Goal: Communication & Community: Answer question/provide support

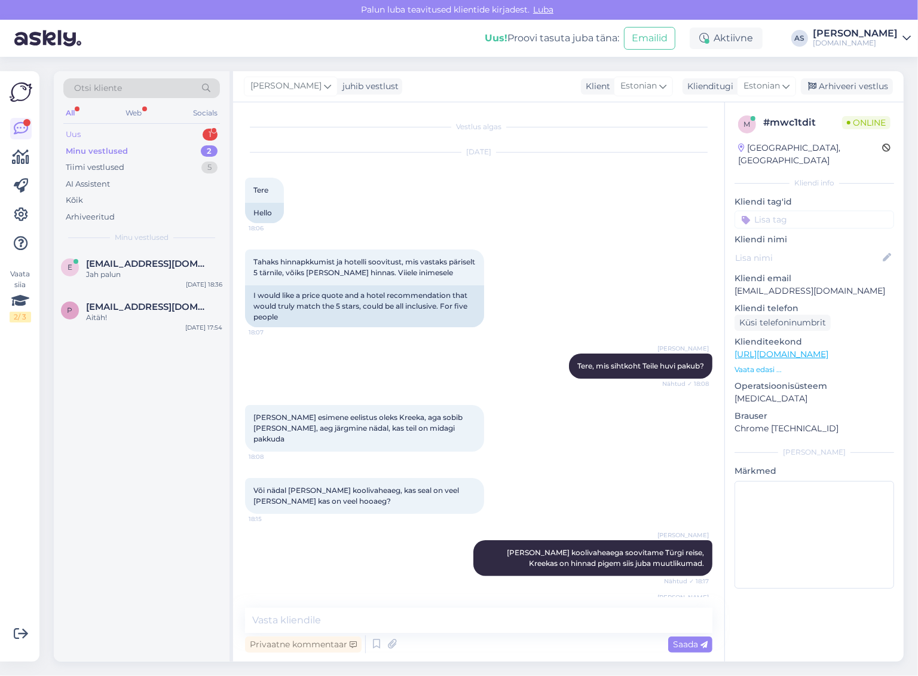
click at [163, 135] on div "Uus 1" at bounding box center [141, 134] width 157 height 17
click at [173, 273] on div "Vabandust kuupäevad ikka nädal varasemad ehk siis alates [DATE] õhtust alates." at bounding box center [154, 280] width 136 height 22
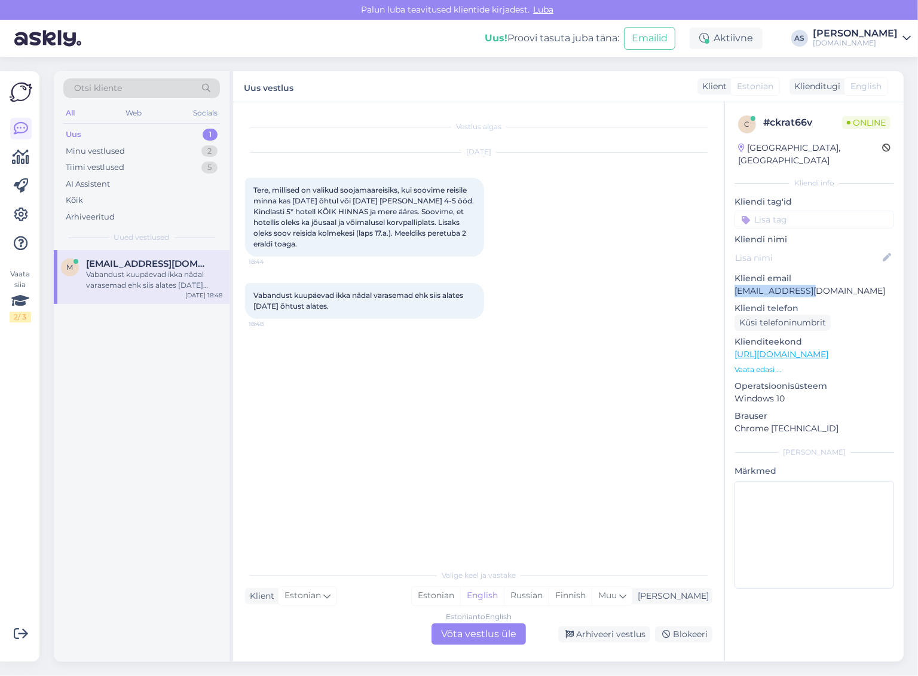
drag, startPoint x: 818, startPoint y: 277, endPoint x: 729, endPoint y: 278, distance: 88.5
click at [729, 278] on div "c # ckrat66v Online [GEOGRAPHIC_DATA], Peetri Kliendi info Kliendi tag'id Klien…" at bounding box center [814, 354] width 179 height 504
copy p "[EMAIL_ADDRESS][DOMAIN_NAME]"
click at [313, 267] on div "[DATE] Tere, millised on valikud soojamaareisiks, kui soovime reisile minna kas…" at bounding box center [479, 204] width 468 height 130
click at [347, 219] on span "Tere, millised on valikud soojamaareisiks, kui soovime reisile minna kas [DATE]…" at bounding box center [365, 216] width 222 height 63
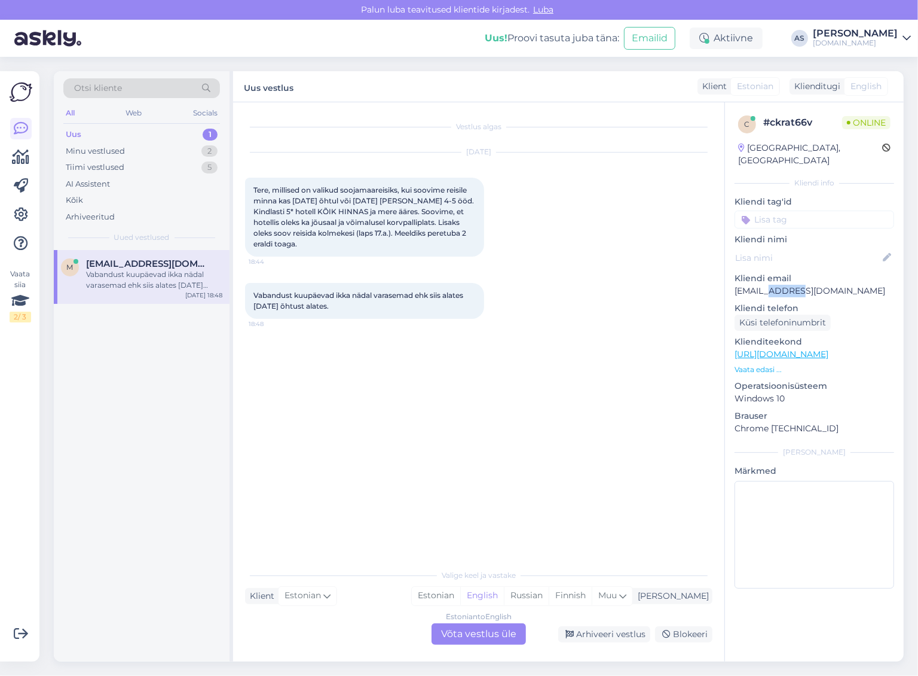
drag, startPoint x: 773, startPoint y: 280, endPoint x: 798, endPoint y: 282, distance: 25.2
click at [798, 285] on p "[EMAIL_ADDRESS][DOMAIN_NAME]" at bounding box center [815, 291] width 160 height 13
copy p "efexon"
click at [381, 420] on div "Vestlus algas [DATE] Tere, millised on valikud soojamaareisiks, kui soovime rei…" at bounding box center [484, 333] width 478 height 438
click at [488, 632] on div "Estonian to English Võta vestlus üle" at bounding box center [479, 634] width 94 height 22
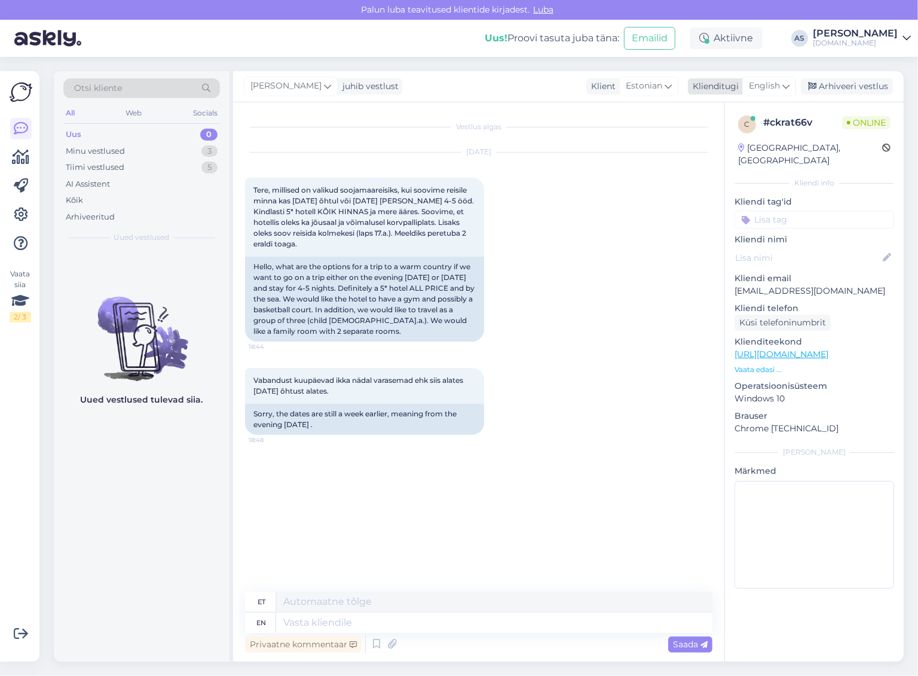
click at [784, 94] on div "English" at bounding box center [770, 86] width 54 height 19
click at [743, 145] on link "Estonian" at bounding box center [743, 139] width 132 height 19
click at [332, 613] on textarea at bounding box center [479, 619] width 468 height 25
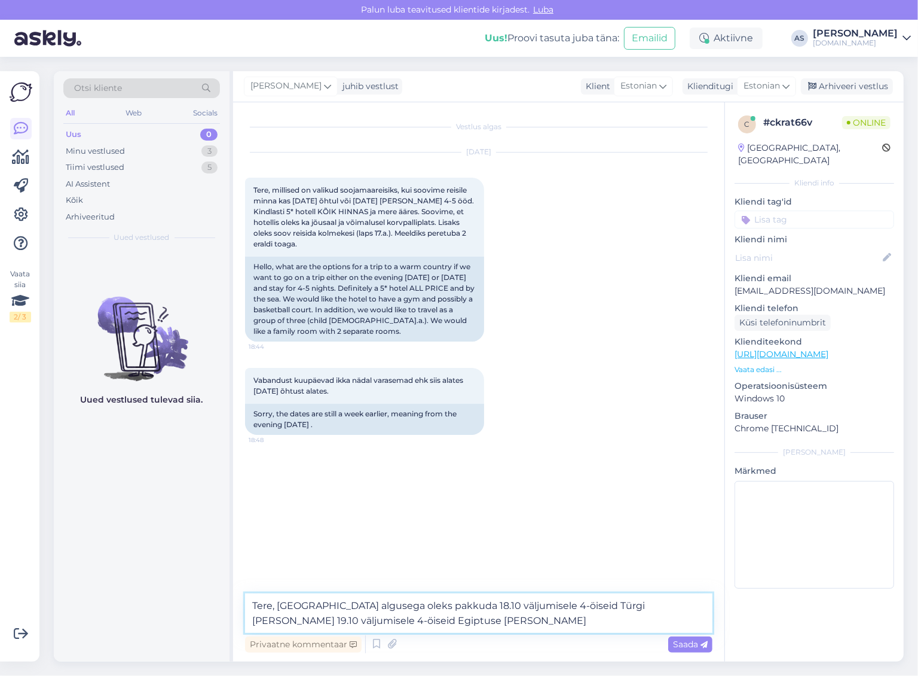
type textarea "Tere, [GEOGRAPHIC_DATA] algusega oleks pakkuda 18.10 väljumisele 4-öiseid Türgi…"
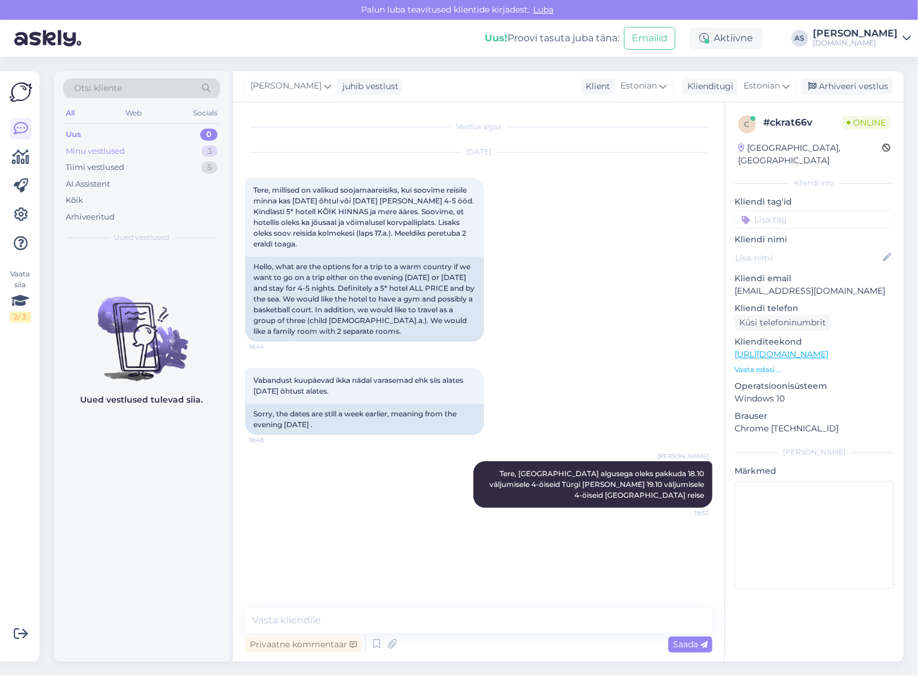
click at [166, 146] on div "Minu vestlused 3" at bounding box center [141, 151] width 157 height 17
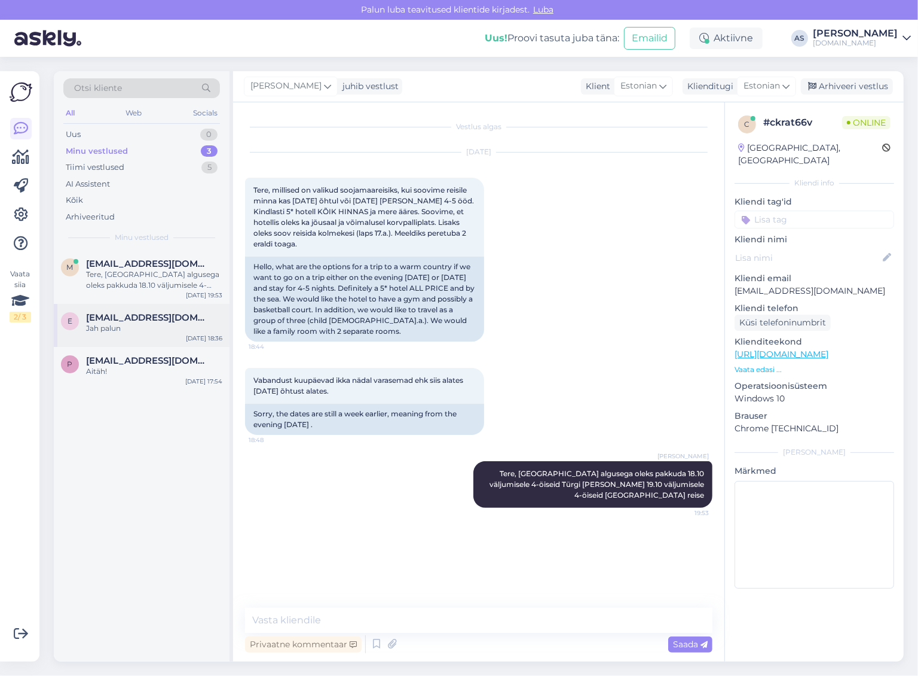
click at [149, 338] on div "E [EMAIL_ADDRESS][DOMAIN_NAME] Jah palun [DATE] 18:36" at bounding box center [142, 325] width 176 height 43
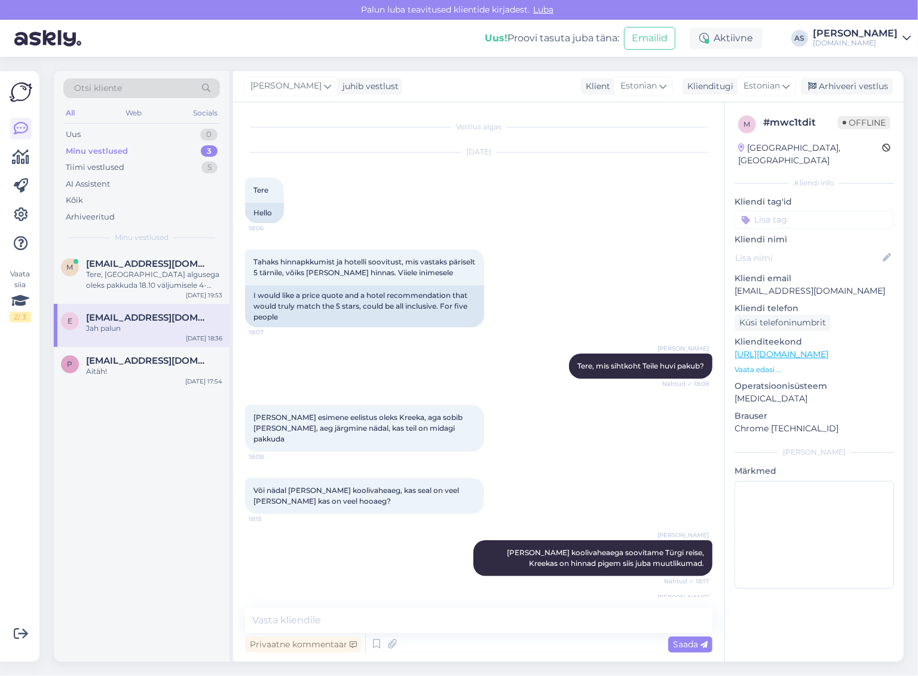
scroll to position [402, 0]
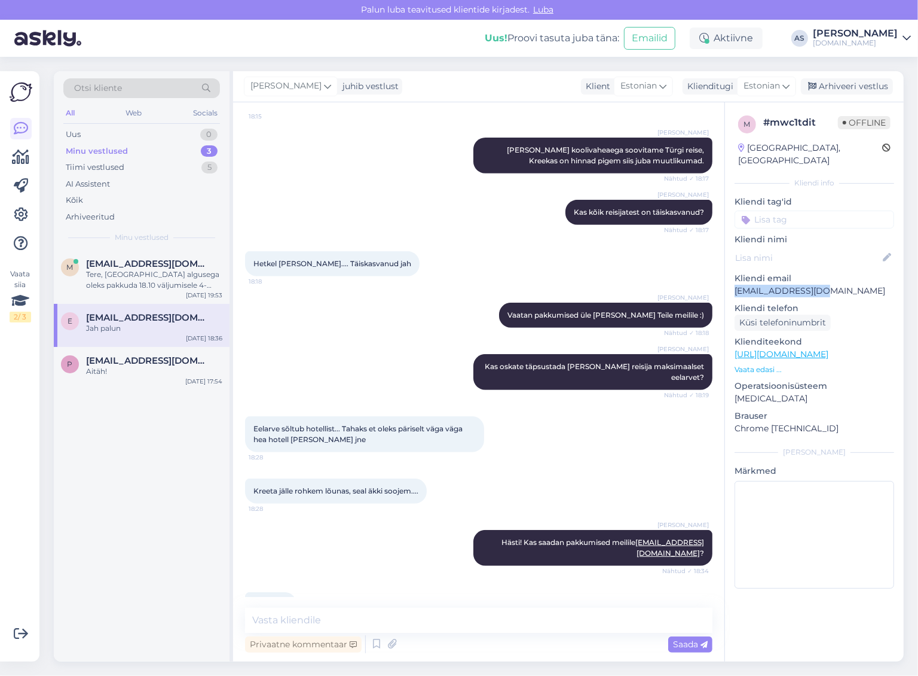
drag, startPoint x: 830, startPoint y: 279, endPoint x: 734, endPoint y: 278, distance: 96.3
click at [734, 278] on div "m # mwc1tdit Offline [GEOGRAPHIC_DATA], [GEOGRAPHIC_DATA] Kliendi info Kliendi …" at bounding box center [814, 354] width 179 height 504
copy p "[EMAIL_ADDRESS][DOMAIN_NAME]"
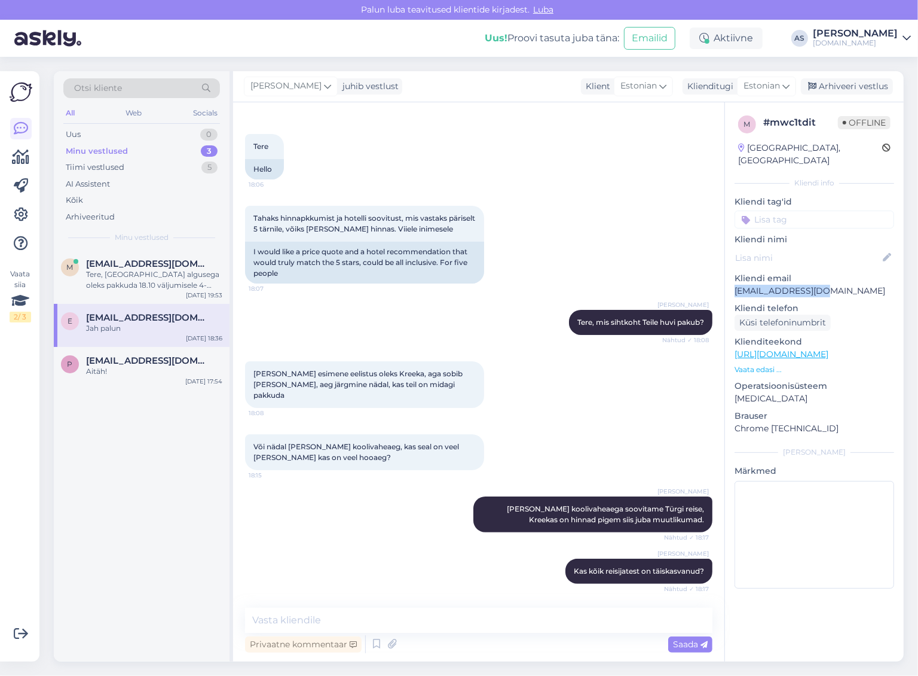
scroll to position [29, 0]
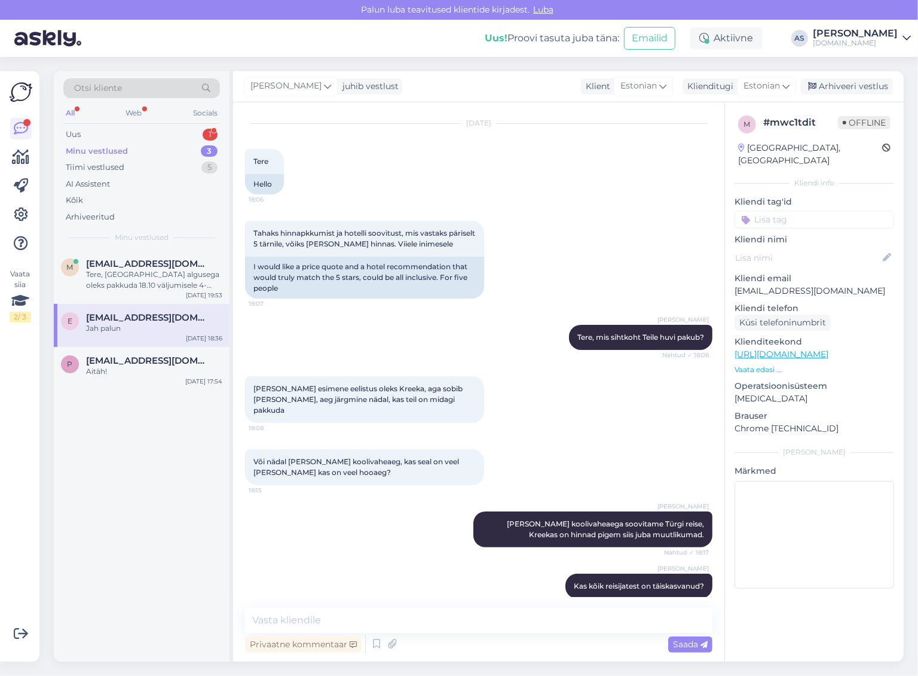
click at [174, 323] on div "Jah palun" at bounding box center [154, 328] width 136 height 11
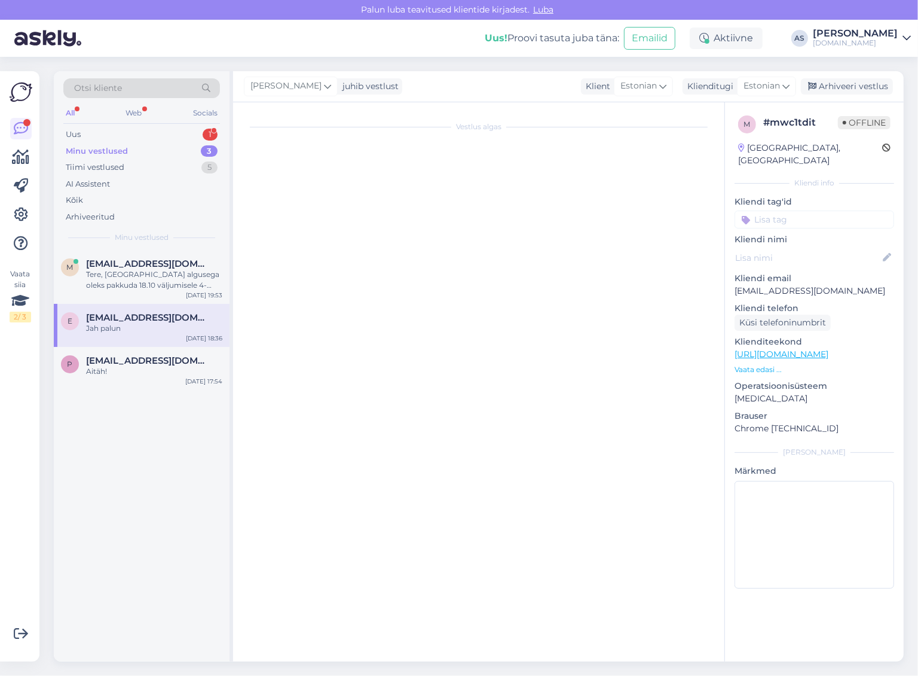
scroll to position [0, 0]
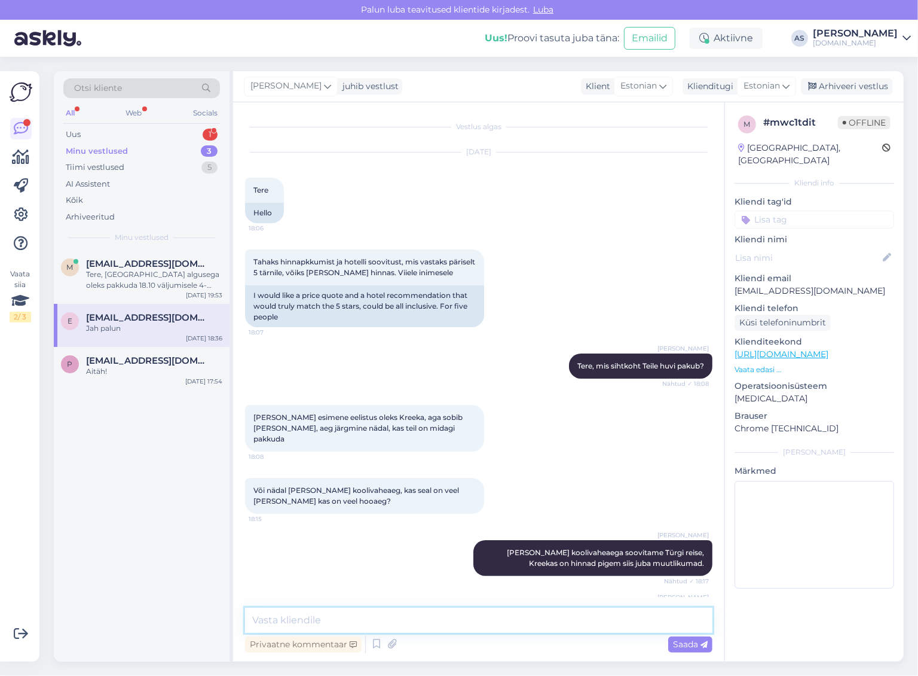
click at [349, 615] on textarea at bounding box center [479, 619] width 468 height 25
type textarea "Saatsin Teile pakkumise meilile. Valikut on veel, kuid siis kõrgemas hinnaklass…"
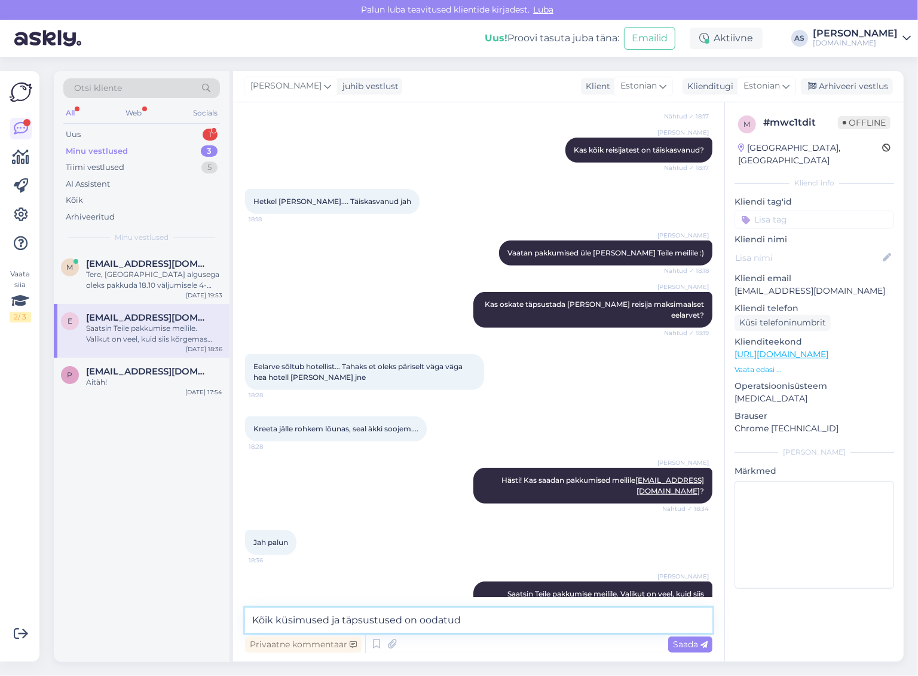
type textarea "Kõik küsimused ja täpsustused on oodatud."
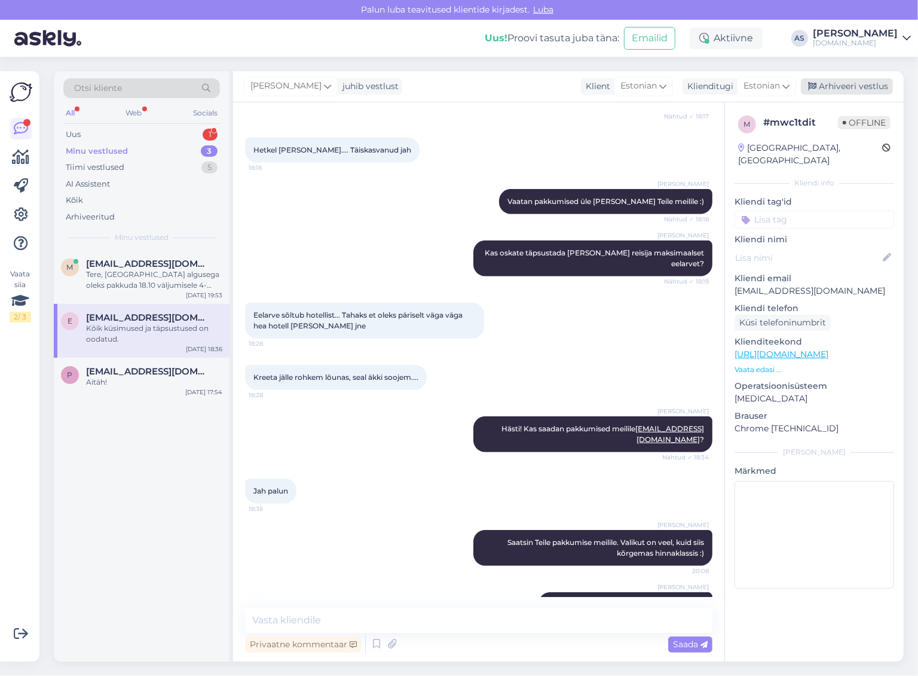
click at [846, 86] on div "Arhiveeri vestlus" at bounding box center [847, 86] width 92 height 16
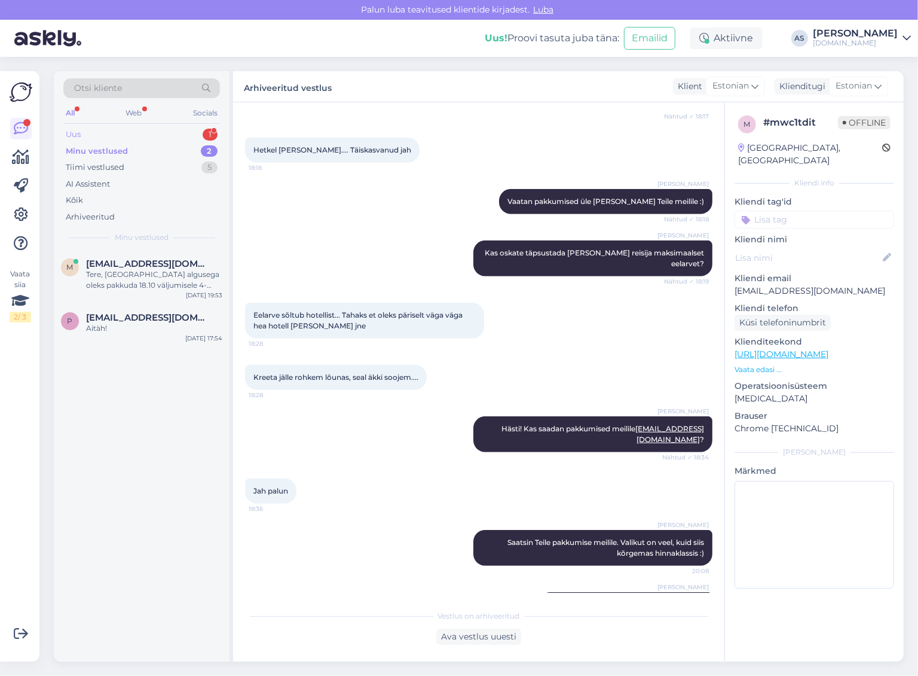
click at [196, 133] on div "Uus 1" at bounding box center [141, 134] width 157 height 17
click at [180, 261] on span "[EMAIL_ADDRESS][DOMAIN_NAME]" at bounding box center [148, 263] width 124 height 11
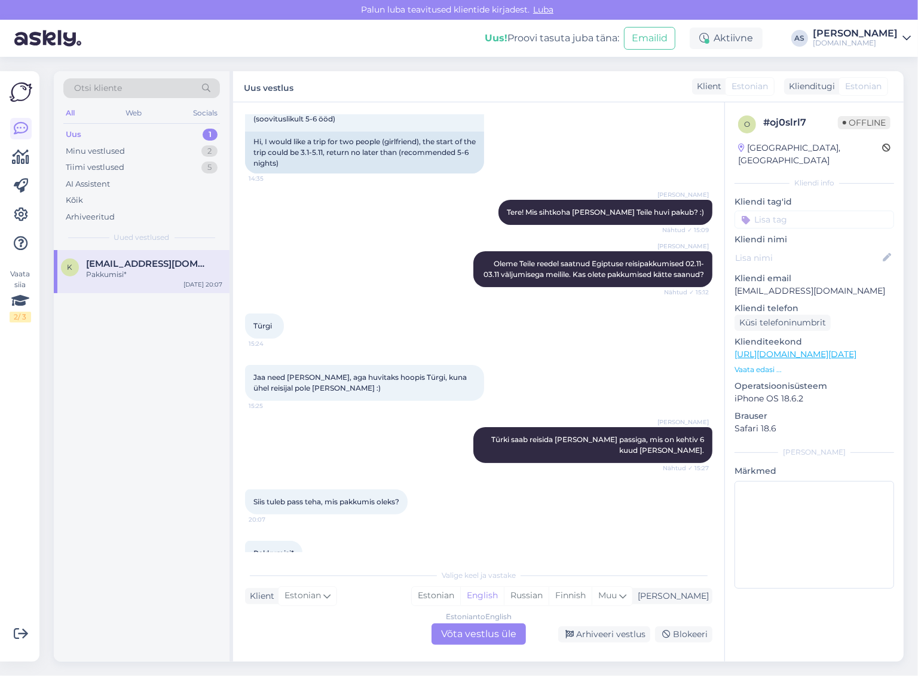
scroll to position [118, 0]
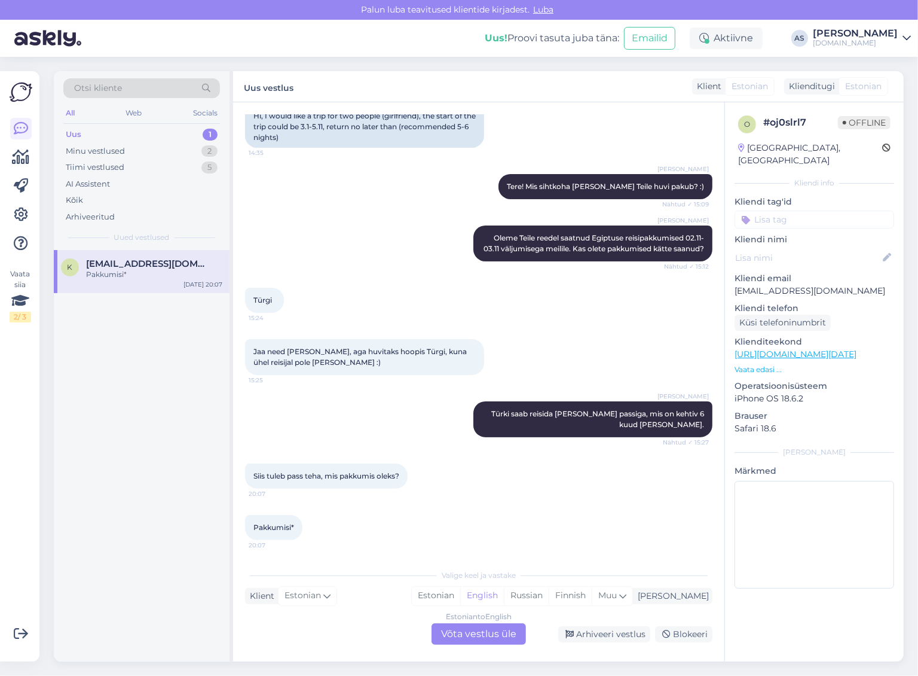
click at [479, 635] on div "Estonian to English Võta vestlus üle" at bounding box center [479, 634] width 94 height 22
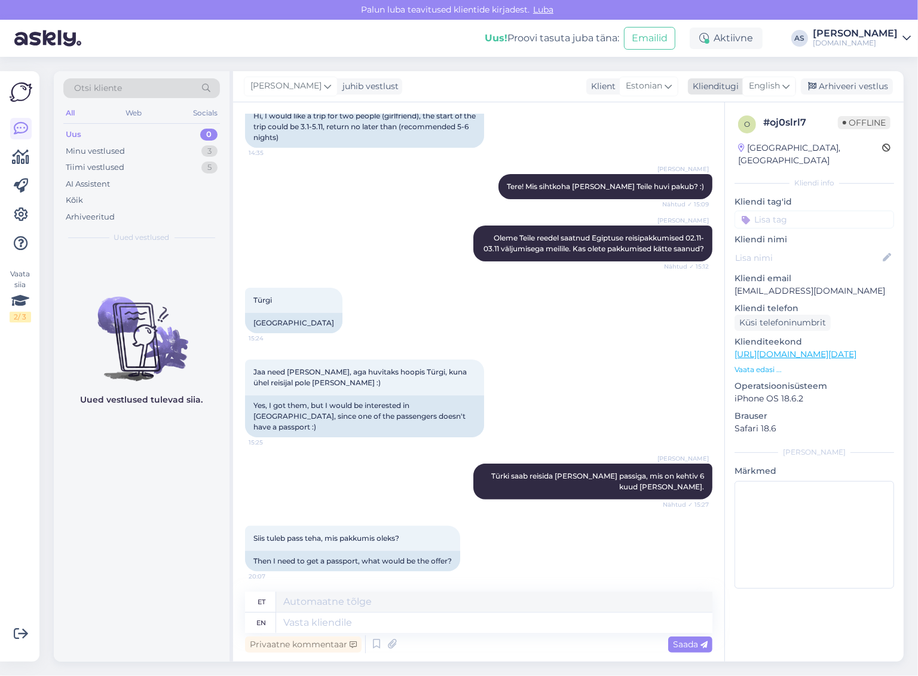
click at [774, 87] on span "English" at bounding box center [764, 86] width 31 height 13
click at [737, 138] on link "Estonian" at bounding box center [743, 139] width 132 height 19
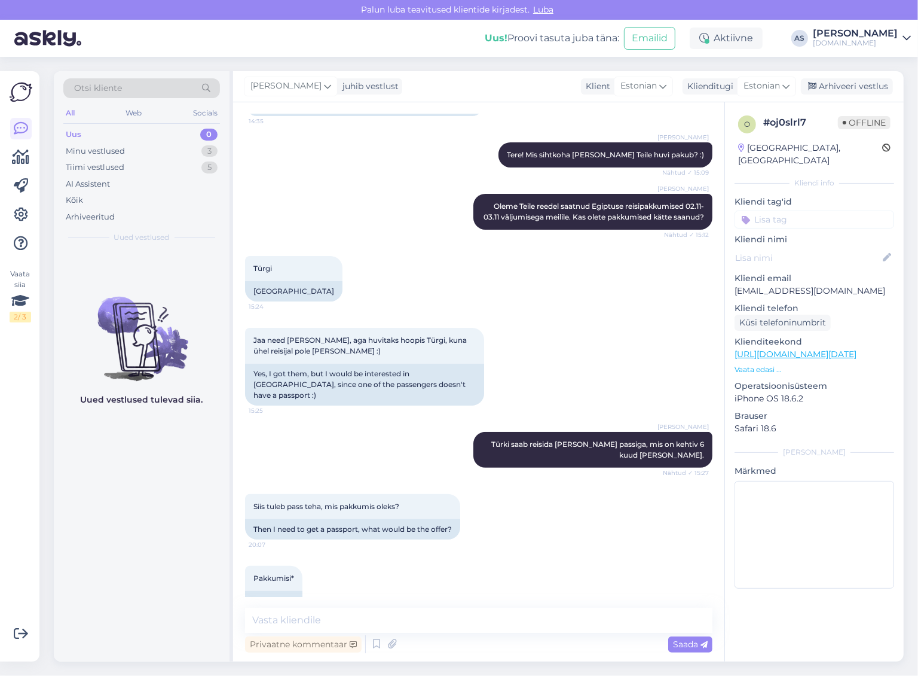
scroll to position [166, 0]
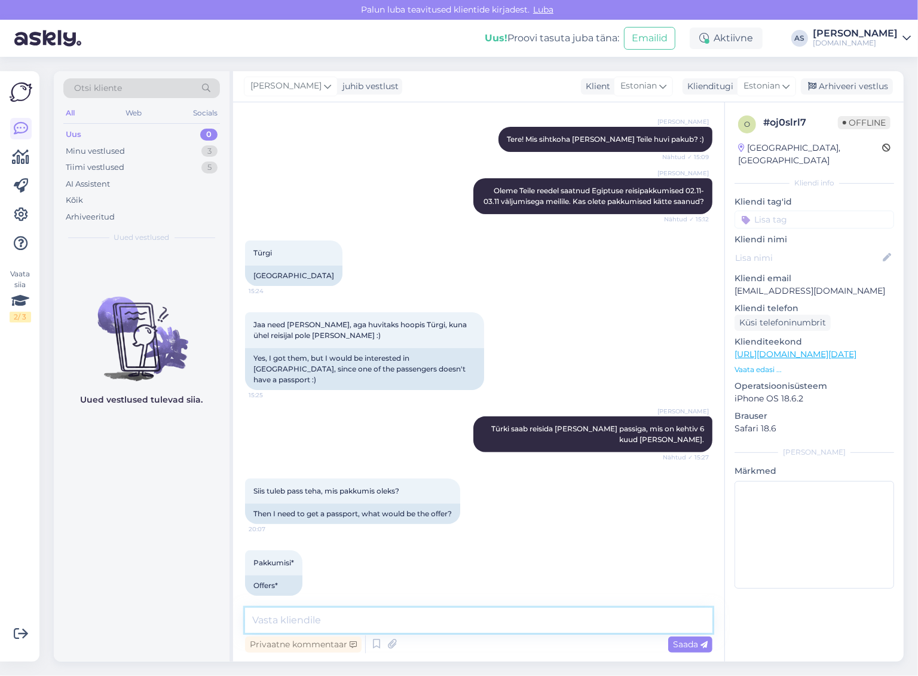
click at [374, 620] on textarea at bounding box center [479, 619] width 468 height 25
click at [396, 616] on textarea at bounding box center [479, 619] width 468 height 25
type textarea "Milline on maksimaalne eelarve ühele reisijale kokku? :)"
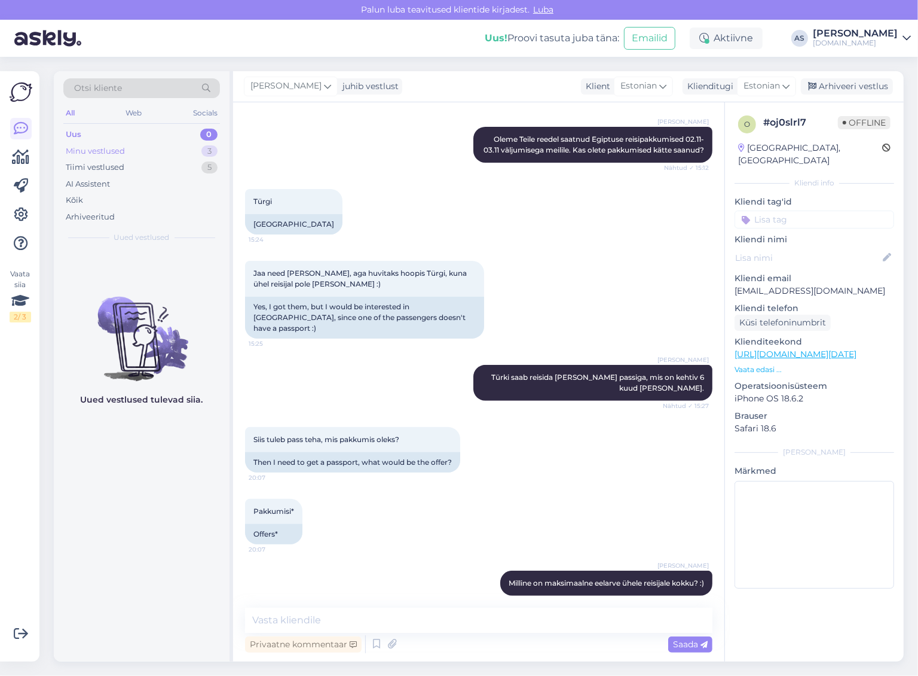
click at [175, 151] on div "Minu vestlused 3" at bounding box center [141, 151] width 157 height 17
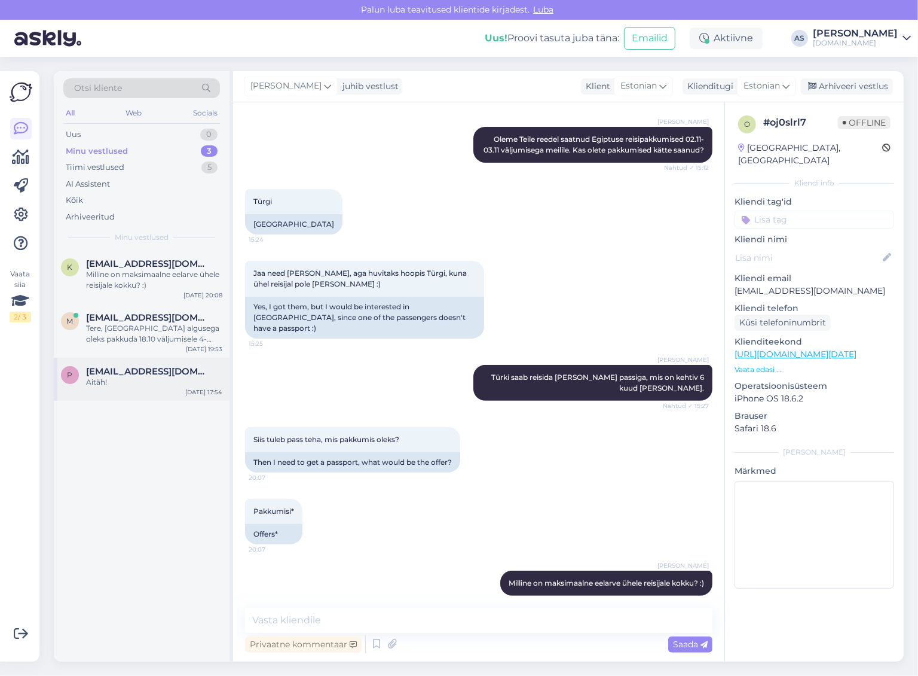
click at [144, 386] on div "Aitäh!" at bounding box center [154, 382] width 136 height 11
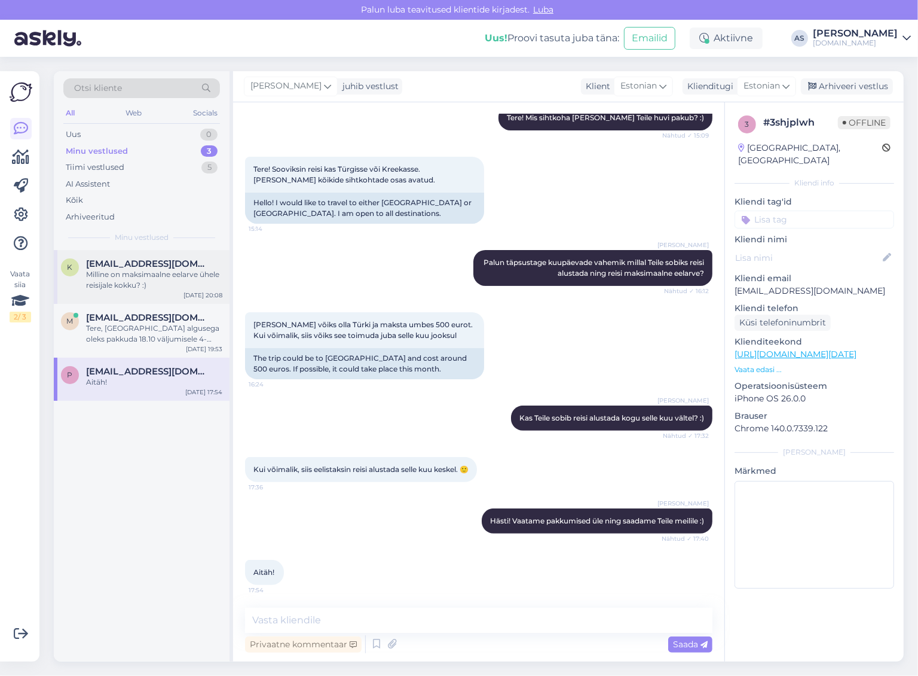
click at [158, 275] on div "Milline on maksimaalne eelarve ühele reisijale kokku? :)" at bounding box center [154, 280] width 136 height 22
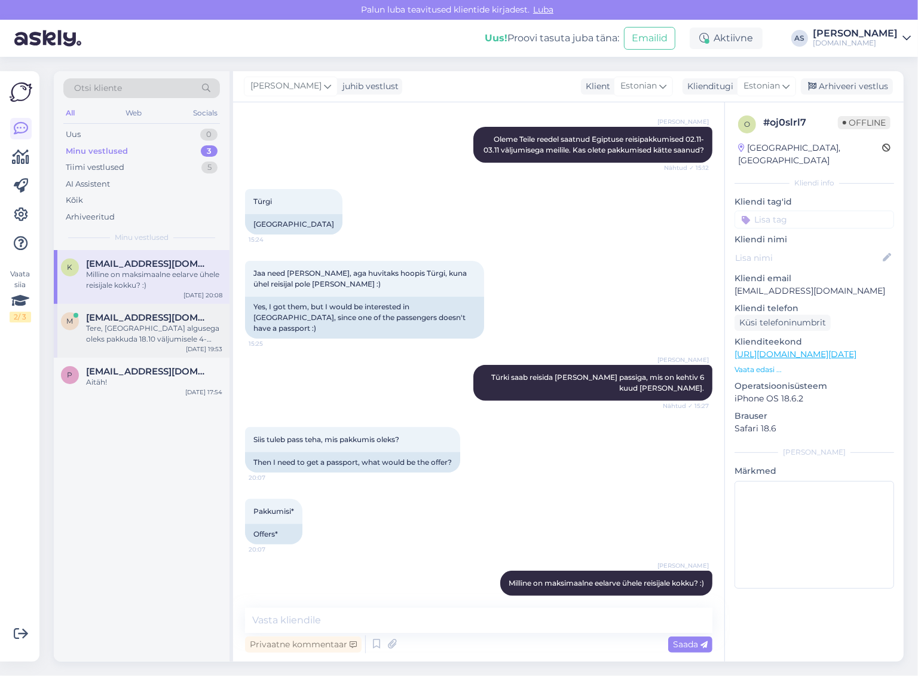
click at [154, 321] on span "[EMAIL_ADDRESS][DOMAIN_NAME]" at bounding box center [148, 317] width 124 height 11
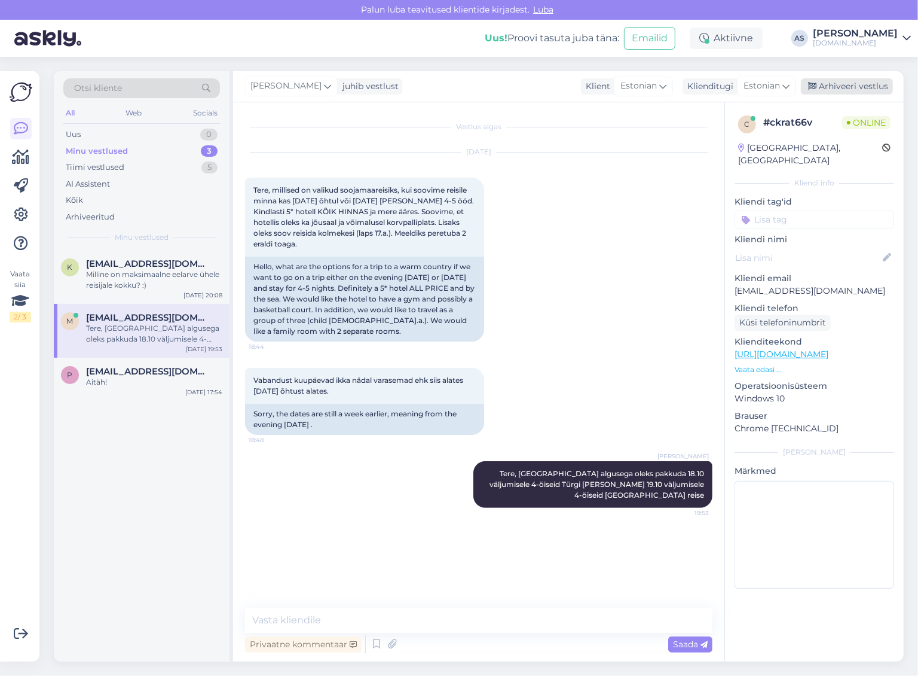
click at [881, 86] on div "Arhiveeri vestlus" at bounding box center [847, 86] width 92 height 16
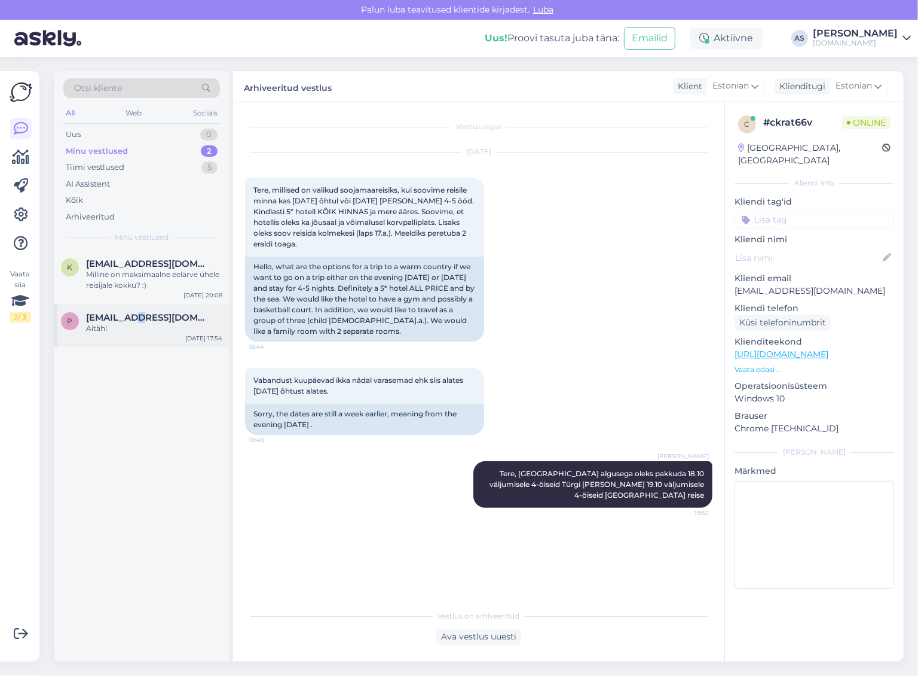
click at [130, 320] on span "[EMAIL_ADDRESS][DOMAIN_NAME]" at bounding box center [148, 317] width 124 height 11
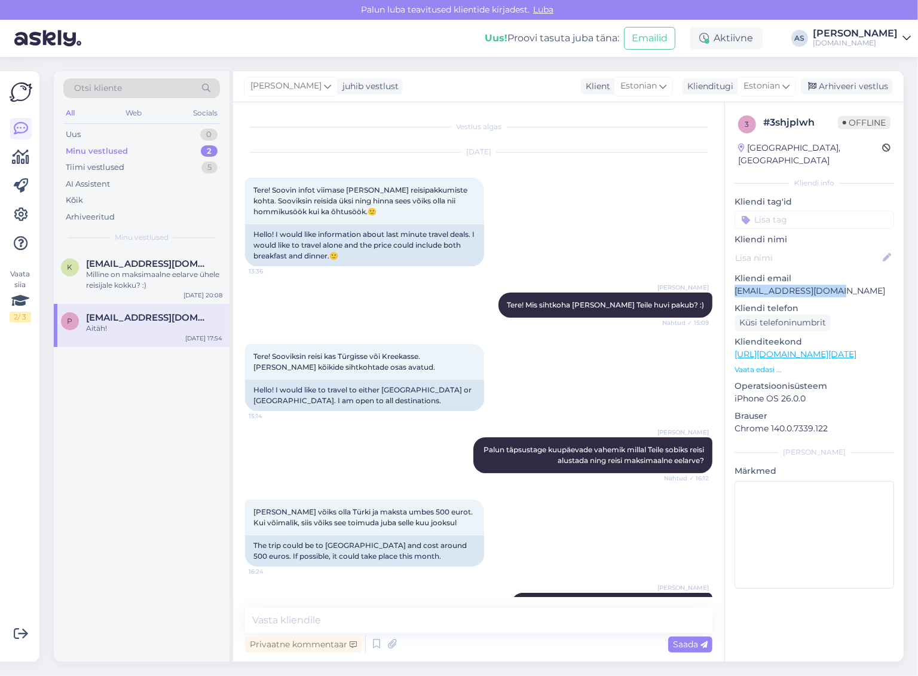
drag, startPoint x: 848, startPoint y: 274, endPoint x: 725, endPoint y: 277, distance: 122.6
click at [725, 277] on div "3 # 3shjplwh Offline [GEOGRAPHIC_DATA], [GEOGRAPHIC_DATA] Kliendi info Kliendi …" at bounding box center [814, 354] width 179 height 504
copy p "[EMAIL_ADDRESS][DOMAIN_NAME]"
drag, startPoint x: 372, startPoint y: 602, endPoint x: 368, endPoint y: 610, distance: 9.1
click at [371, 605] on div "Vestlus algas [DATE] Tere! Soovin infot viimase [PERSON_NAME] reisipakkumiste k…" at bounding box center [478, 381] width 491 height 559
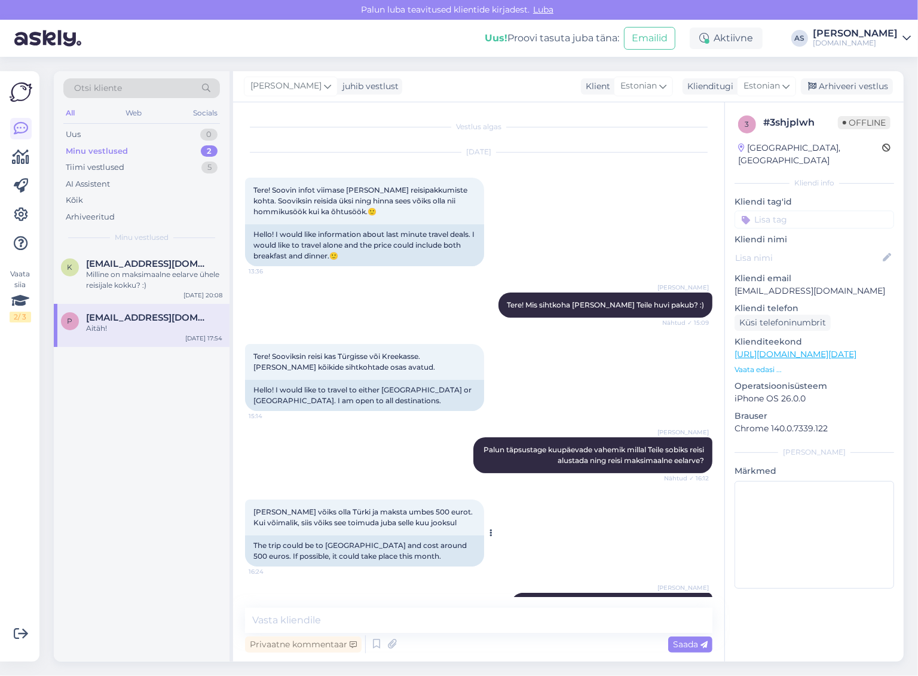
scroll to position [187, 0]
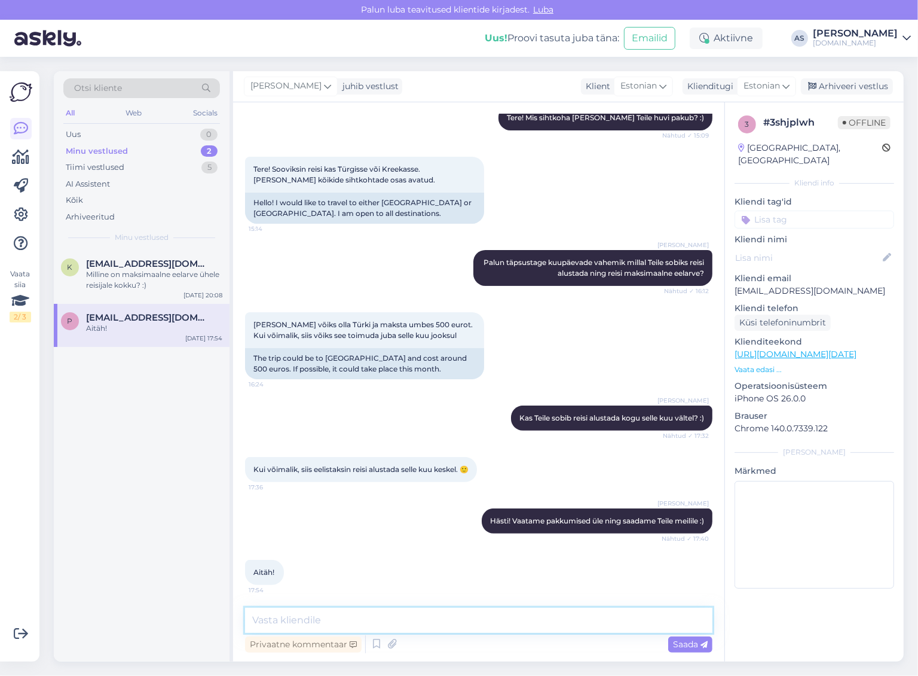
click at [395, 631] on textarea at bounding box center [479, 619] width 468 height 25
type textarea "Saatsime Teile pakkumise meilile :)"
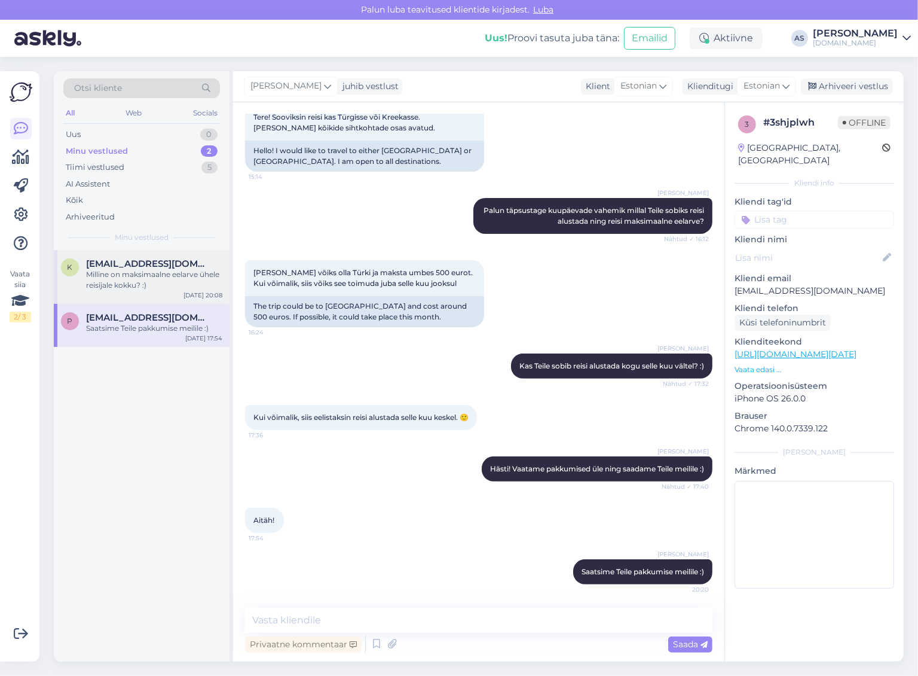
click at [139, 276] on div "Milline on maksimaalne eelarve ühele reisijale kokku? :)" at bounding box center [154, 280] width 136 height 22
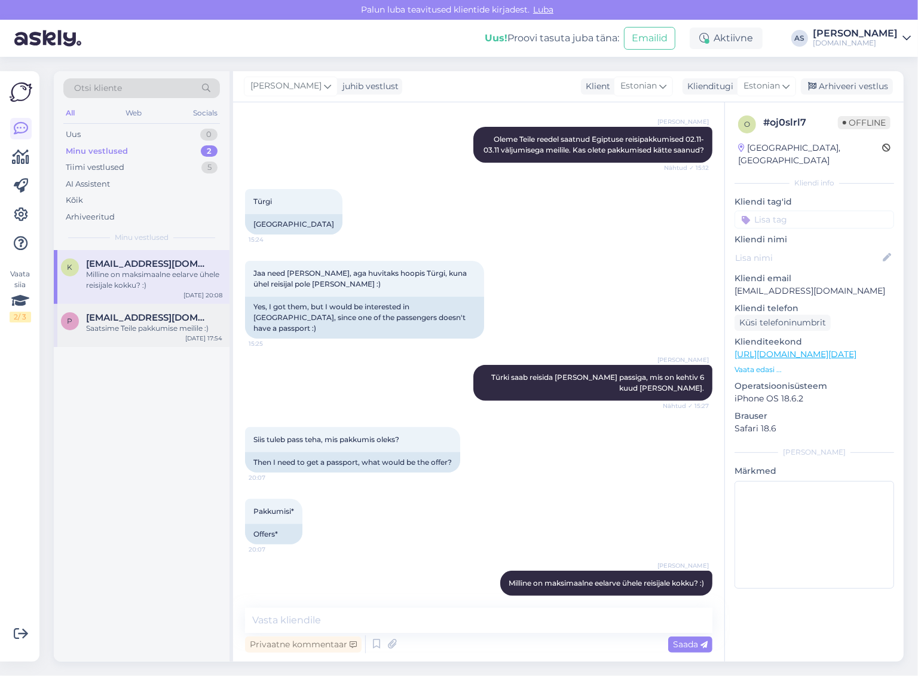
click at [188, 335] on div "P [EMAIL_ADDRESS][DOMAIN_NAME] Saatsime Teile pakkumise meilile :) [DATE] 17:54" at bounding box center [142, 325] width 176 height 43
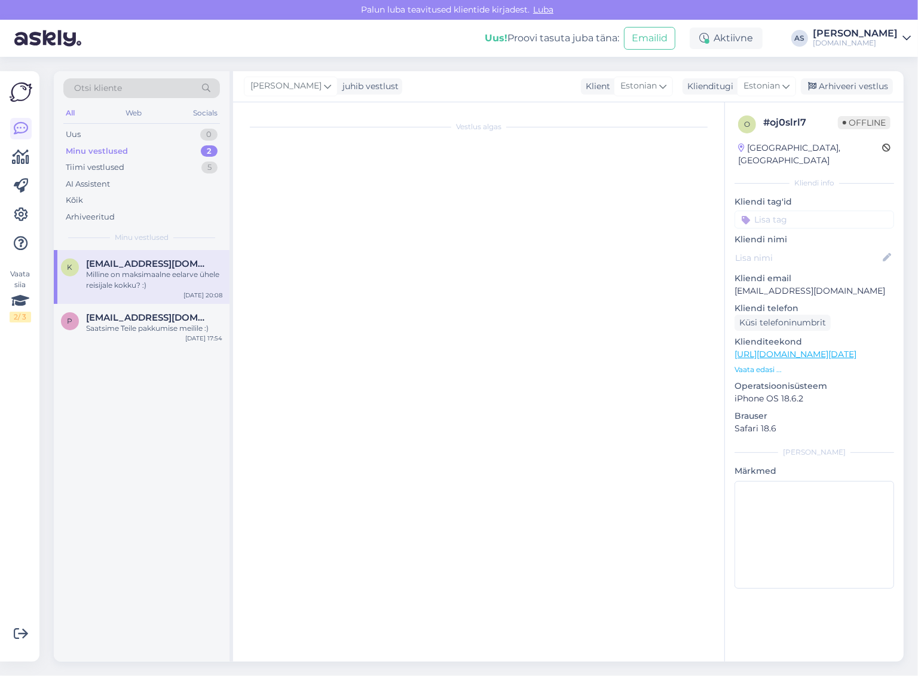
scroll to position [239, 0]
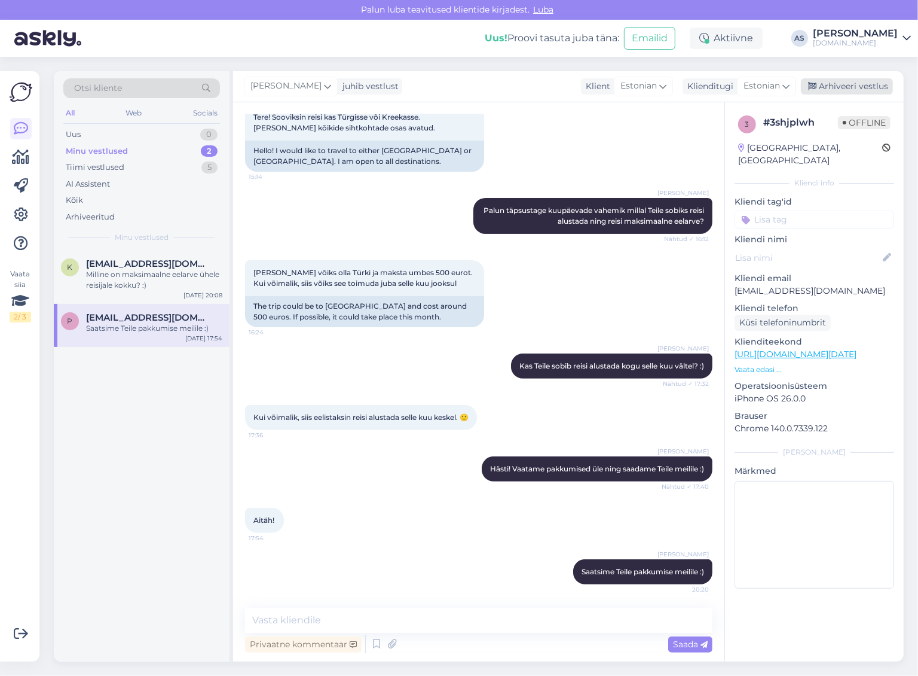
click at [835, 91] on div "Arhiveeri vestlus" at bounding box center [847, 86] width 92 height 16
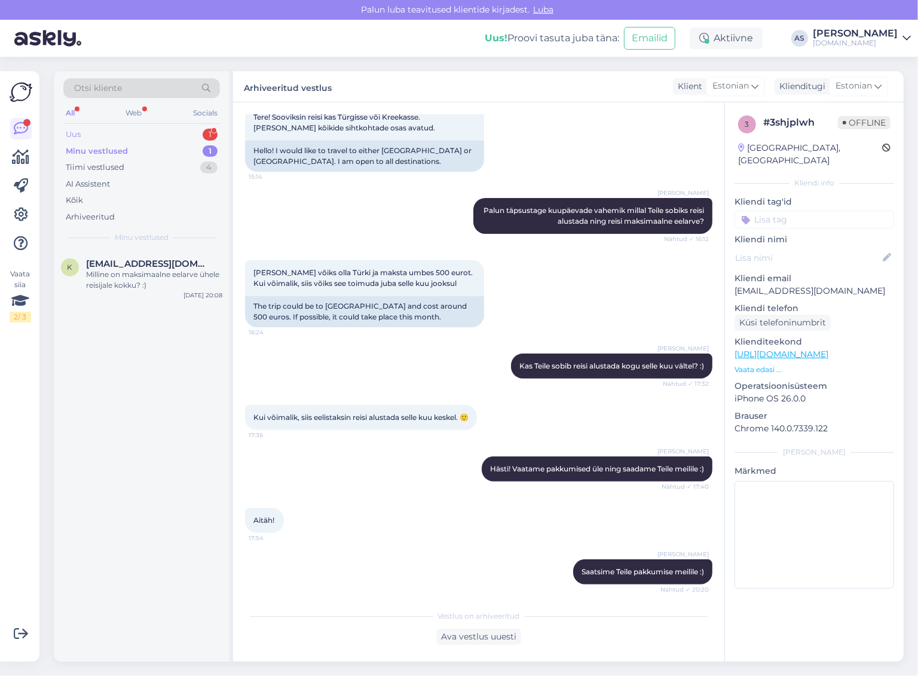
click at [179, 136] on div "Uus 1" at bounding box center [141, 134] width 157 height 17
click at [187, 255] on div "k [PERSON_NAME][EMAIL_ADDRESS][DOMAIN_NAME] 1 Tere [DATE] 20:43" at bounding box center [142, 271] width 176 height 43
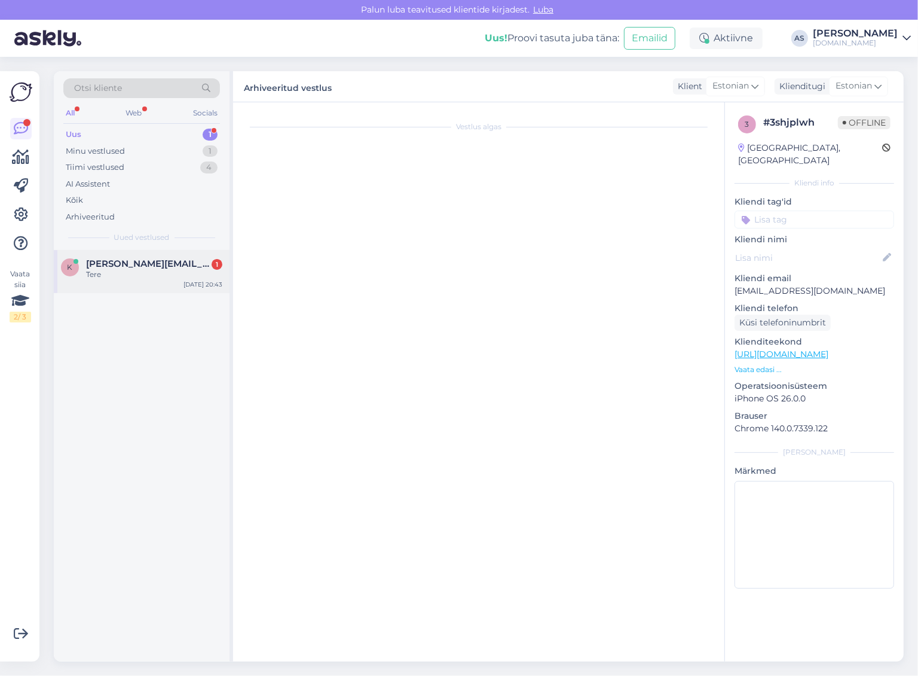
scroll to position [0, 0]
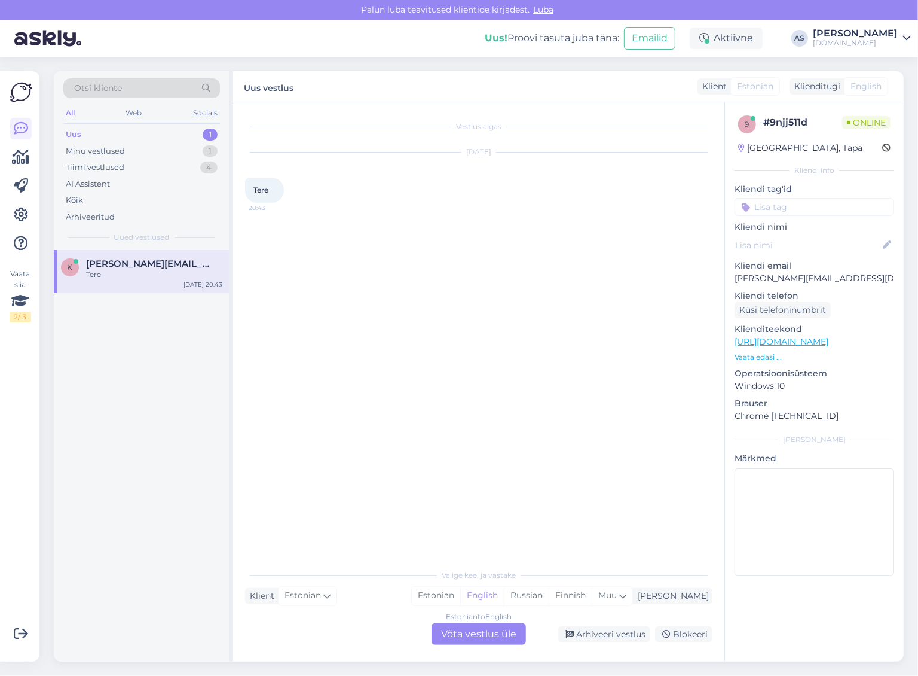
click at [472, 635] on div "Estonian to English Võta vestlus üle" at bounding box center [479, 634] width 94 height 22
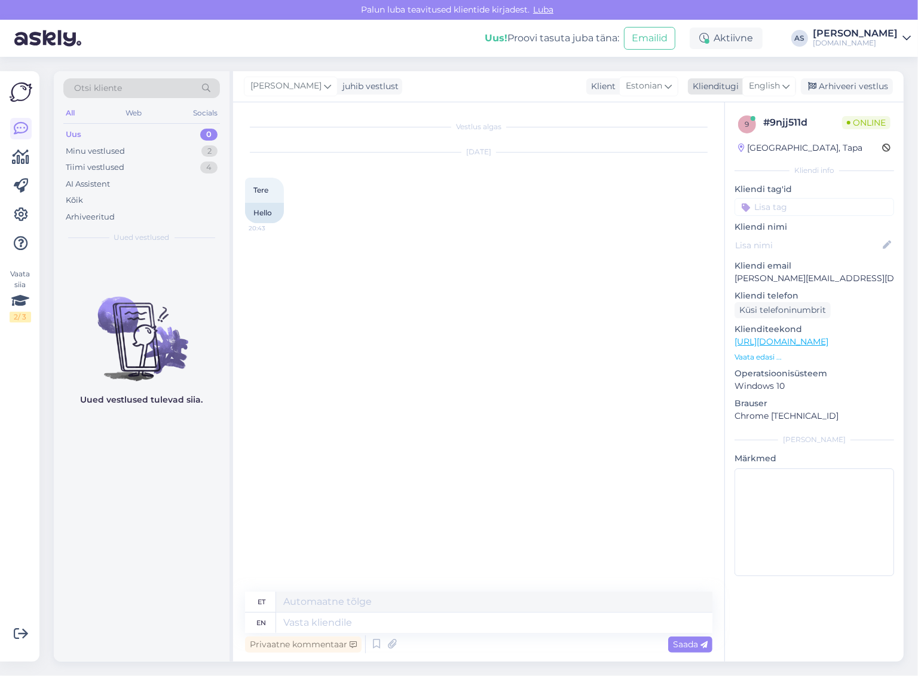
click at [777, 81] on span "English" at bounding box center [764, 86] width 31 height 13
drag, startPoint x: 757, startPoint y: 142, endPoint x: 685, endPoint y: 190, distance: 86.4
click at [757, 142] on link "Estonian" at bounding box center [743, 139] width 132 height 19
click at [389, 616] on textarea at bounding box center [479, 619] width 468 height 25
type textarea "Tere, kuidas saame abiks olla?"
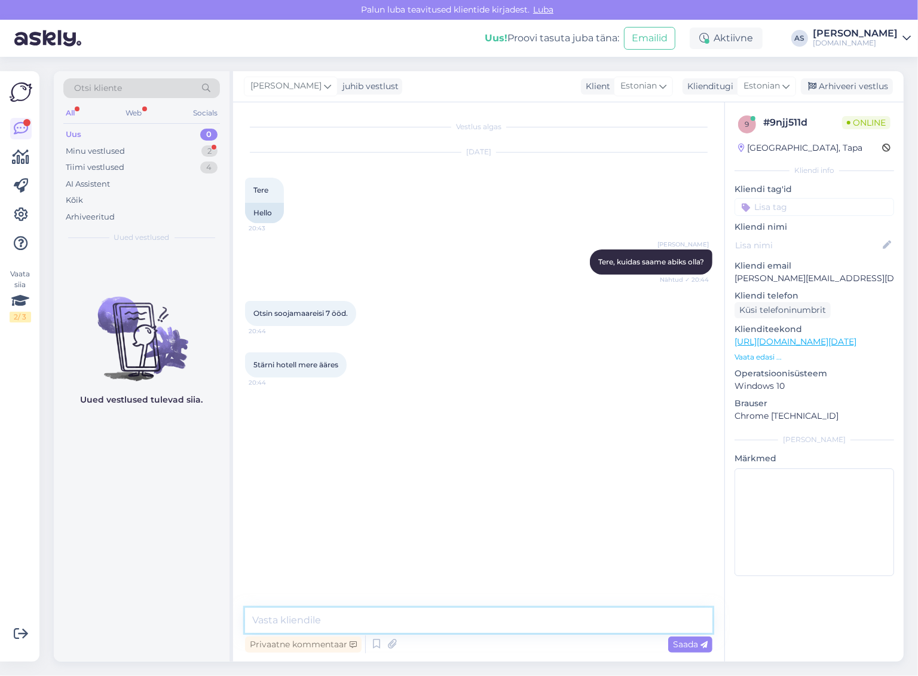
click at [457, 625] on textarea at bounding box center [479, 619] width 468 height 25
type textarea "Millal Teile sobiks reisida?"
click at [414, 614] on textarea at bounding box center [479, 619] width 468 height 25
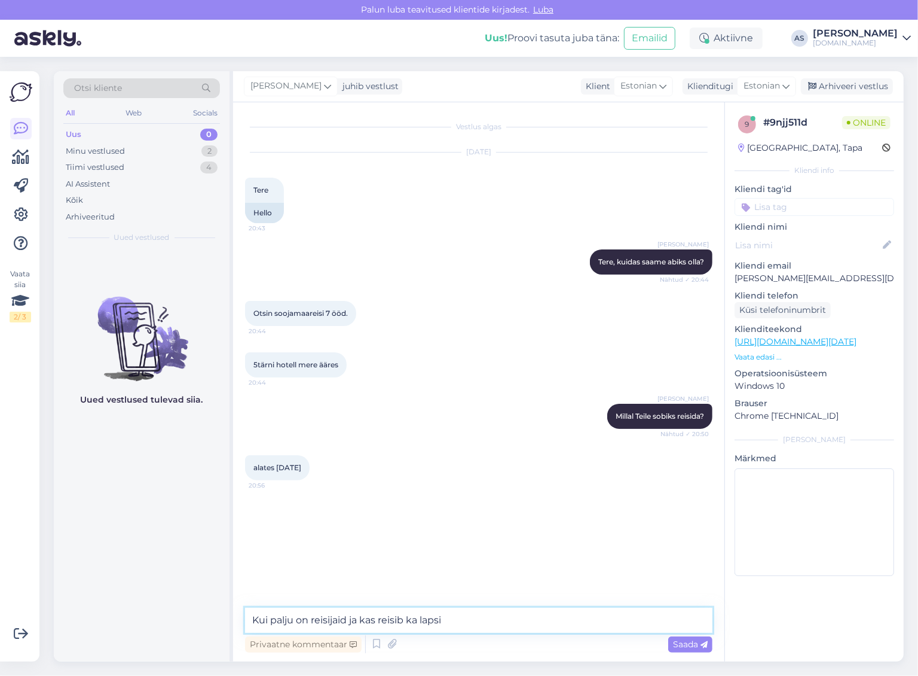
type textarea "Kui palju on reisijaid ja kas reisib ka lapsi?"
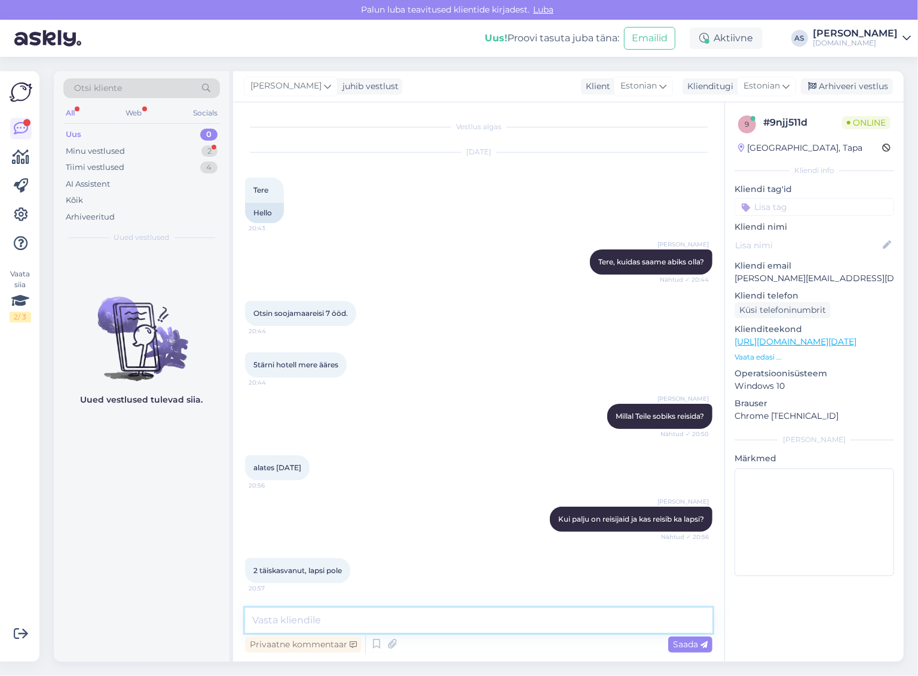
click at [375, 616] on textarea at bounding box center [479, 619] width 468 height 25
type textarea "Milline on maksimaalne eelarve ühele reisijale?"
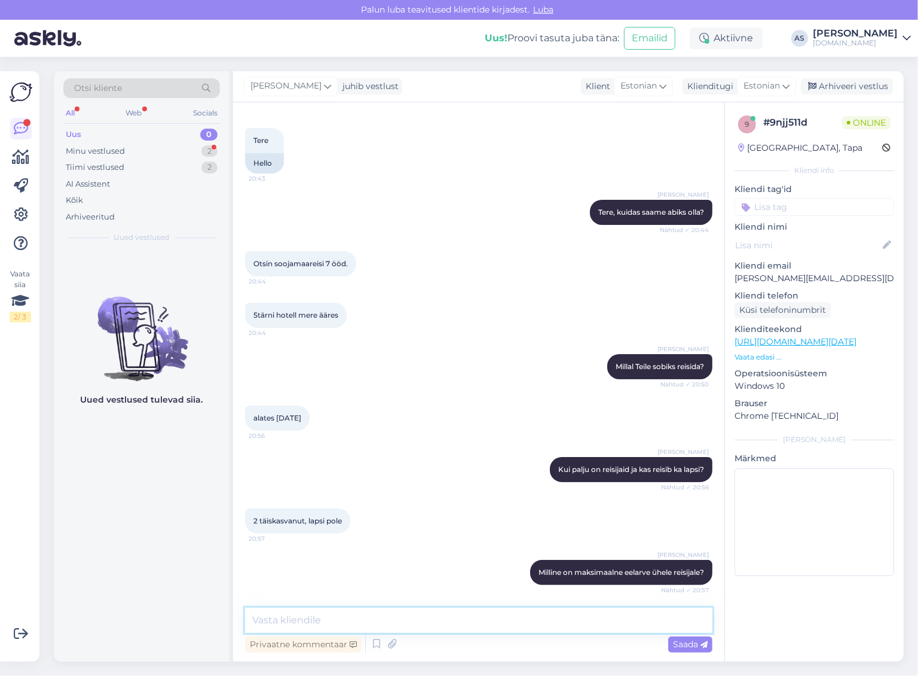
scroll to position [102, 0]
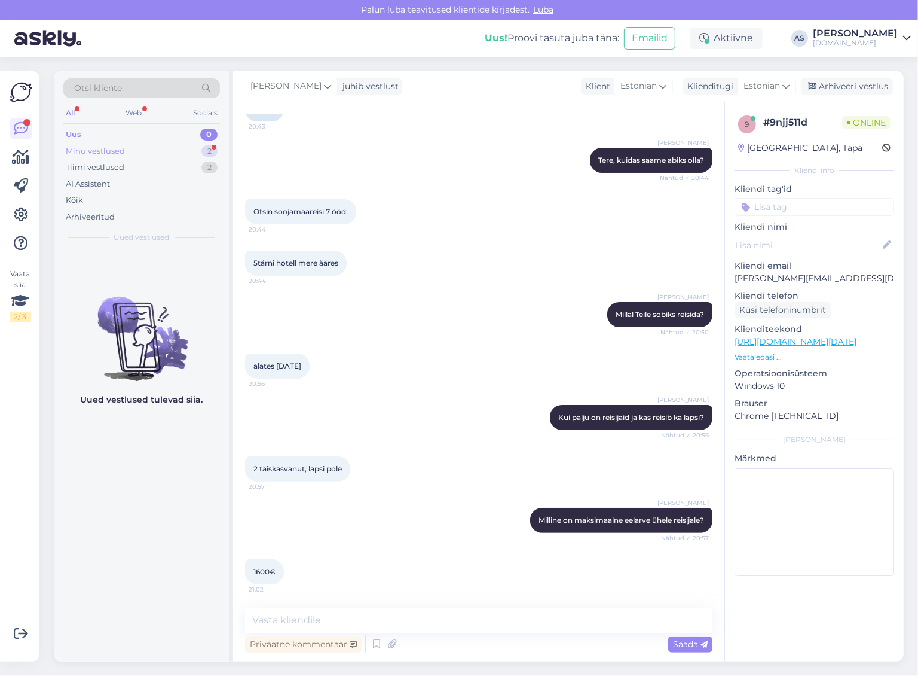
click at [178, 153] on div "Minu vestlused 2" at bounding box center [141, 151] width 157 height 17
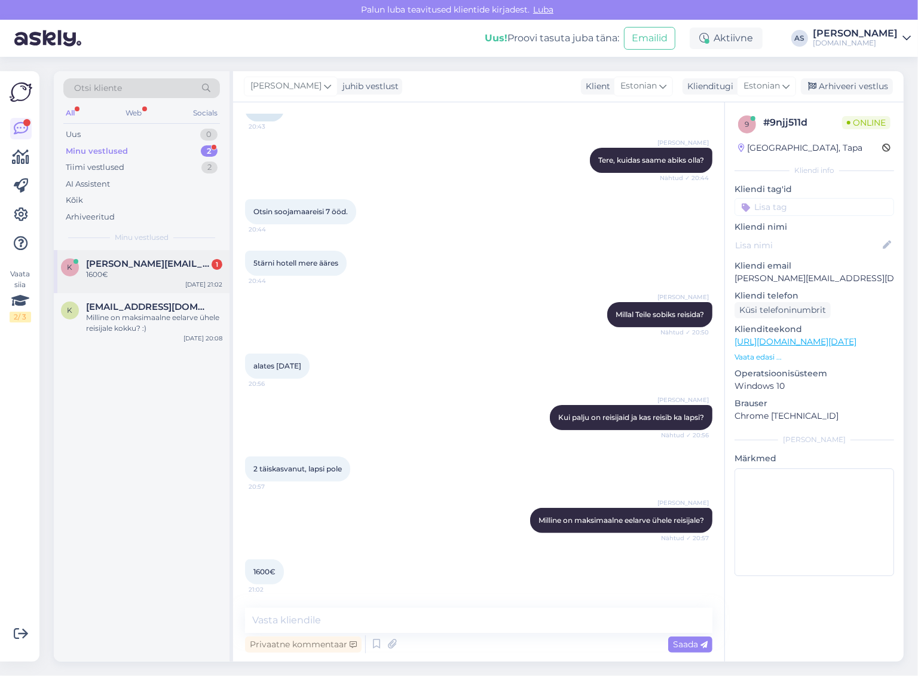
click at [157, 286] on div "k [PERSON_NAME][EMAIL_ADDRESS][DOMAIN_NAME] 1 1600€ [DATE] 21:02" at bounding box center [142, 271] width 176 height 43
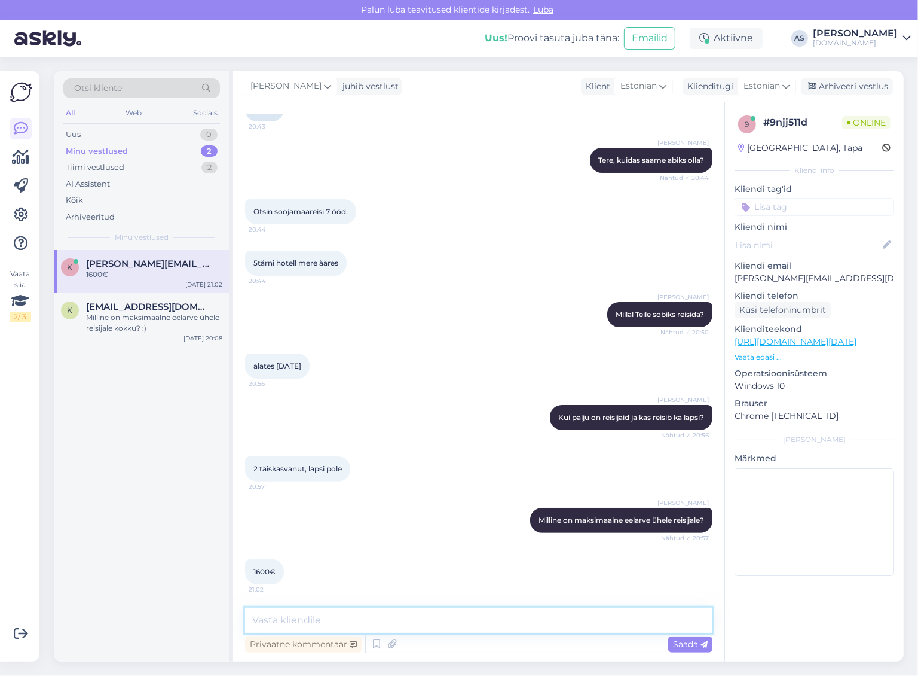
click at [459, 631] on textarea at bounding box center [479, 619] width 468 height 25
click at [444, 616] on textarea "Hästi, vaatame" at bounding box center [479, 619] width 468 height 25
click at [443, 616] on textarea "Hästi, vaatame" at bounding box center [479, 619] width 468 height 25
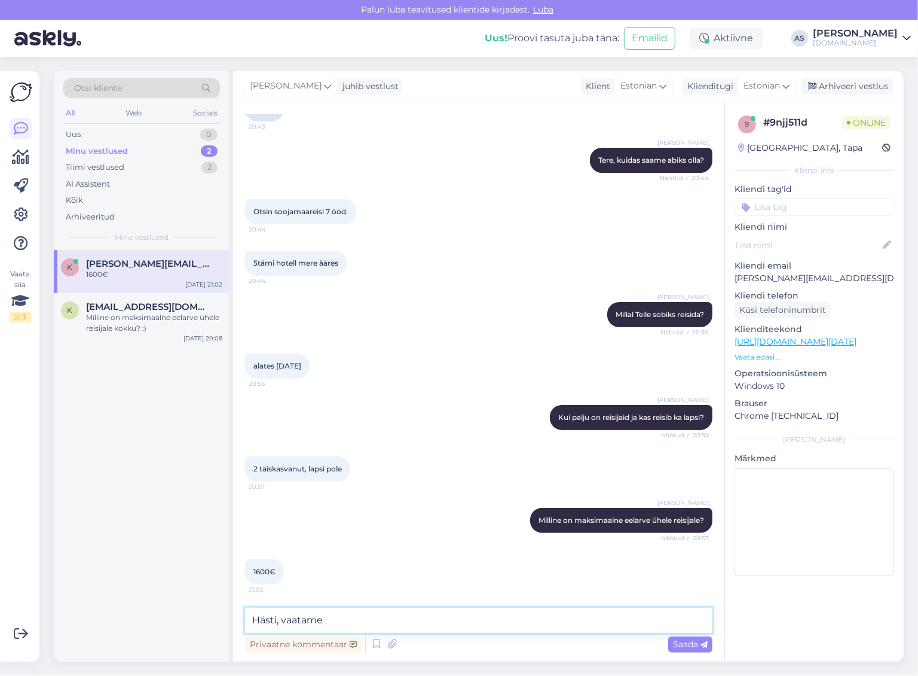
click at [441, 616] on textarea "Hästi, vaatame" at bounding box center [479, 619] width 468 height 25
click at [420, 616] on textarea "Hästi, vaatame" at bounding box center [479, 619] width 468 height 25
type textarea "Hästi, vaatame pakkumised [PERSON_NAME] saadame Teile meilile :)"
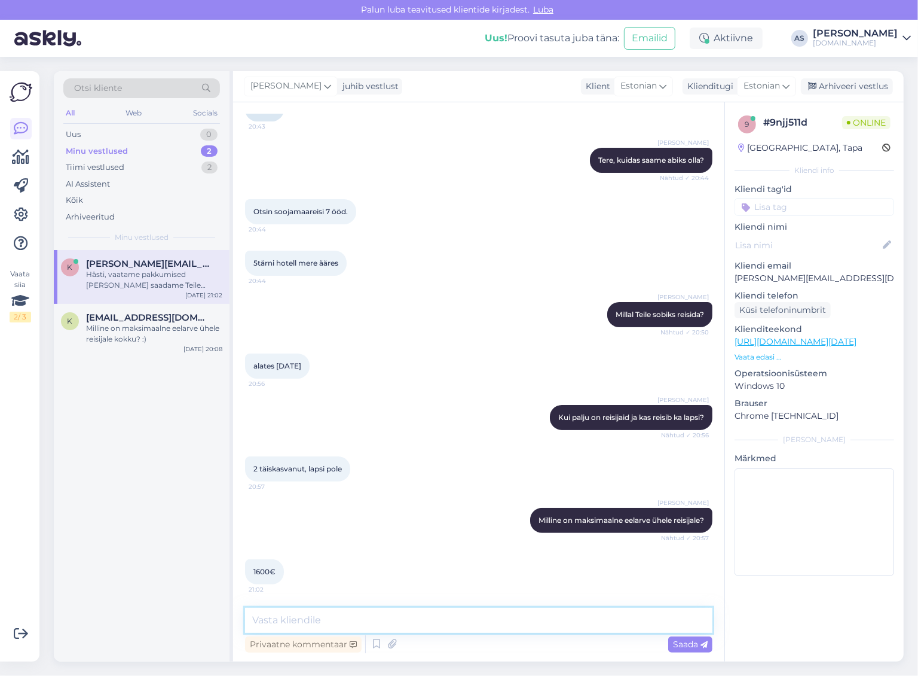
scroll to position [153, 0]
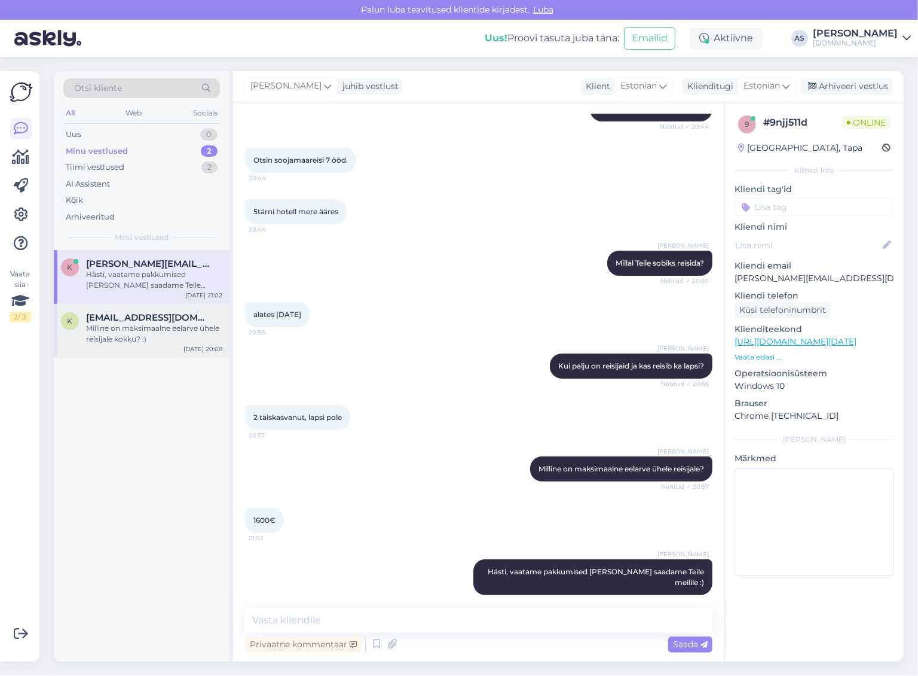
click at [150, 342] on div "Milline on maksimaalne eelarve ühele reisijale kokku? :)" at bounding box center [154, 334] width 136 height 22
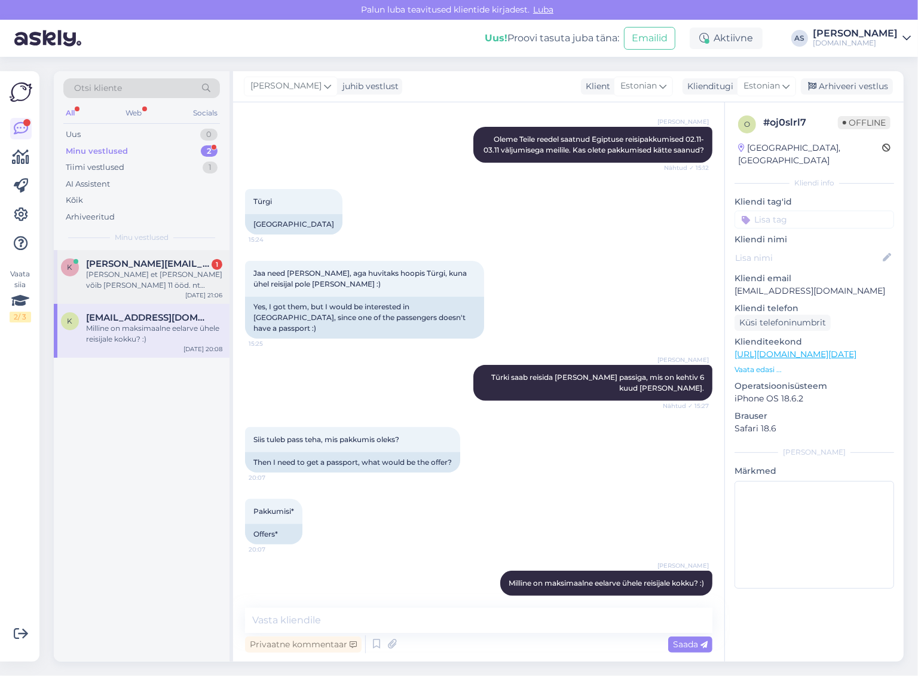
click at [105, 276] on div "[PERSON_NAME] et [PERSON_NAME] võib [PERSON_NAME] 11 ööd. nt kolmapäeva väljale…" at bounding box center [154, 280] width 136 height 22
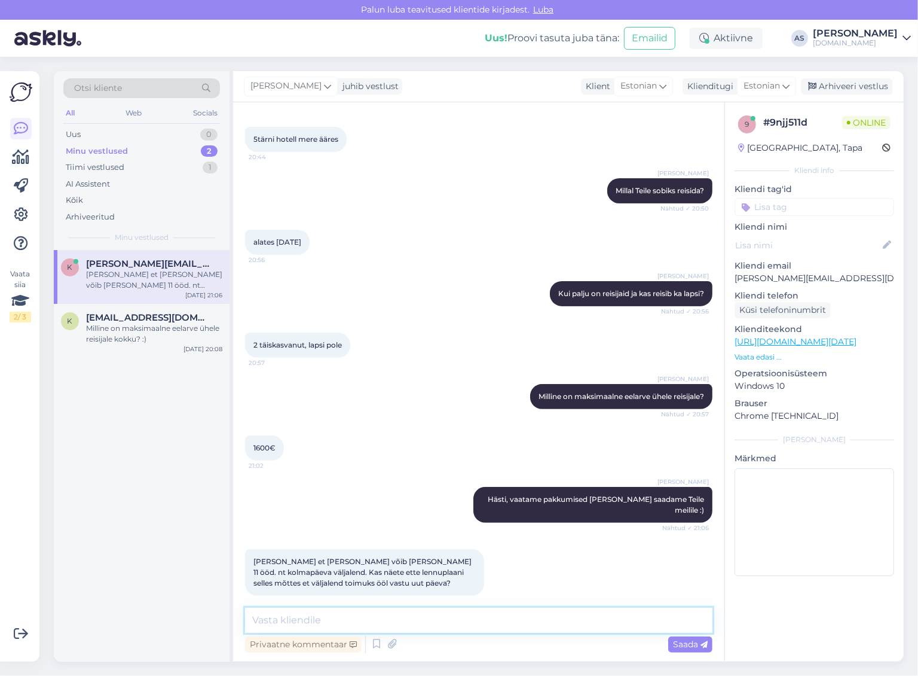
click at [456, 626] on textarea at bounding box center [479, 619] width 468 height 25
click at [456, 628] on textarea at bounding box center [479, 619] width 468 height 25
click at [456, 629] on textarea at bounding box center [479, 619] width 468 height 25
type textarea "Kas soovite lennata 22.10 vastu 23.10 või 23.10 vastu 24.10?"
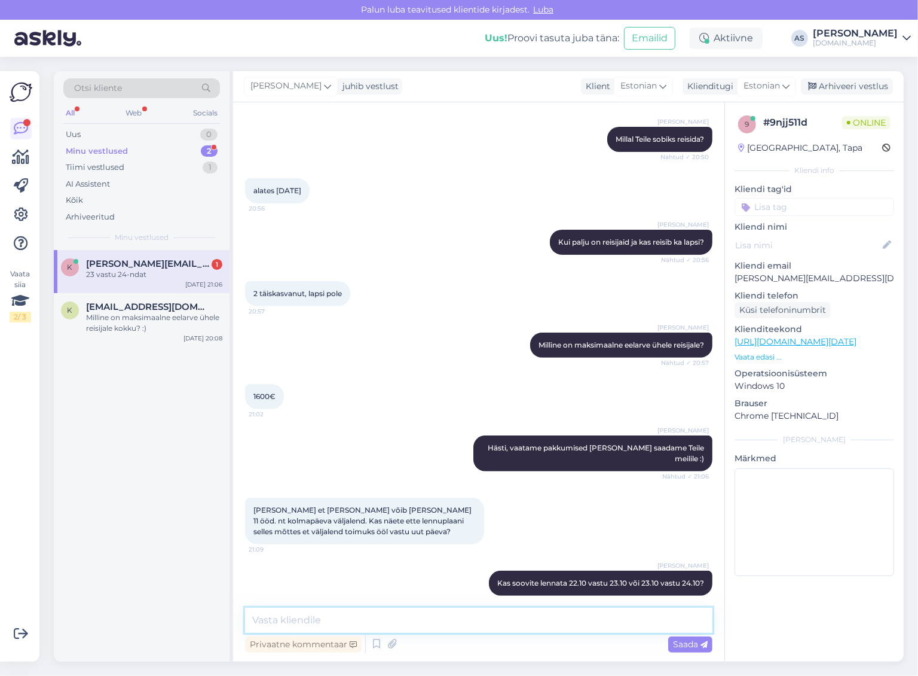
scroll to position [329, 0]
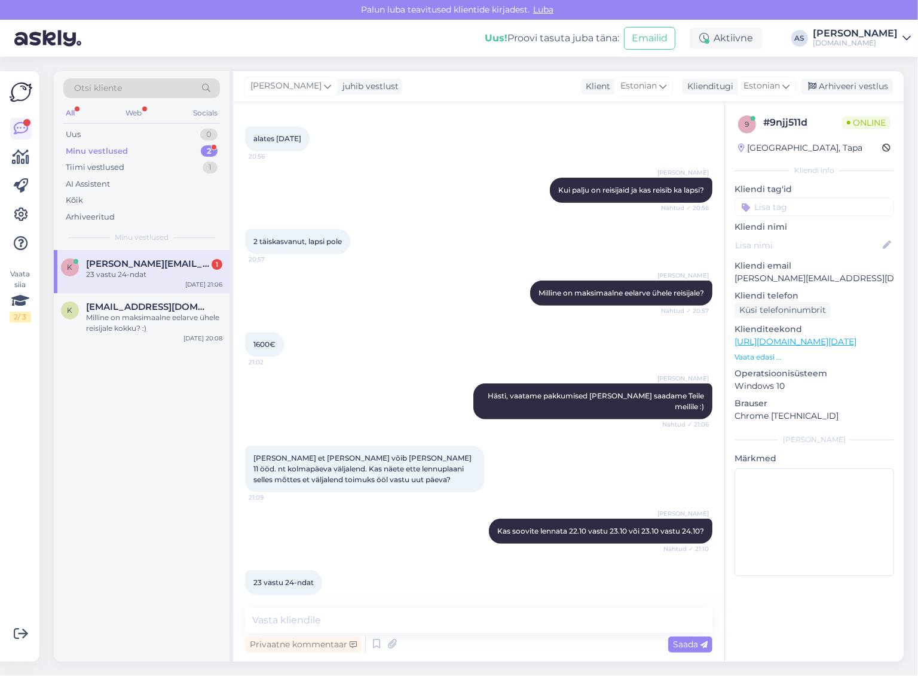
click at [190, 266] on span "[PERSON_NAME][EMAIL_ADDRESS][DOMAIN_NAME]" at bounding box center [148, 263] width 124 height 11
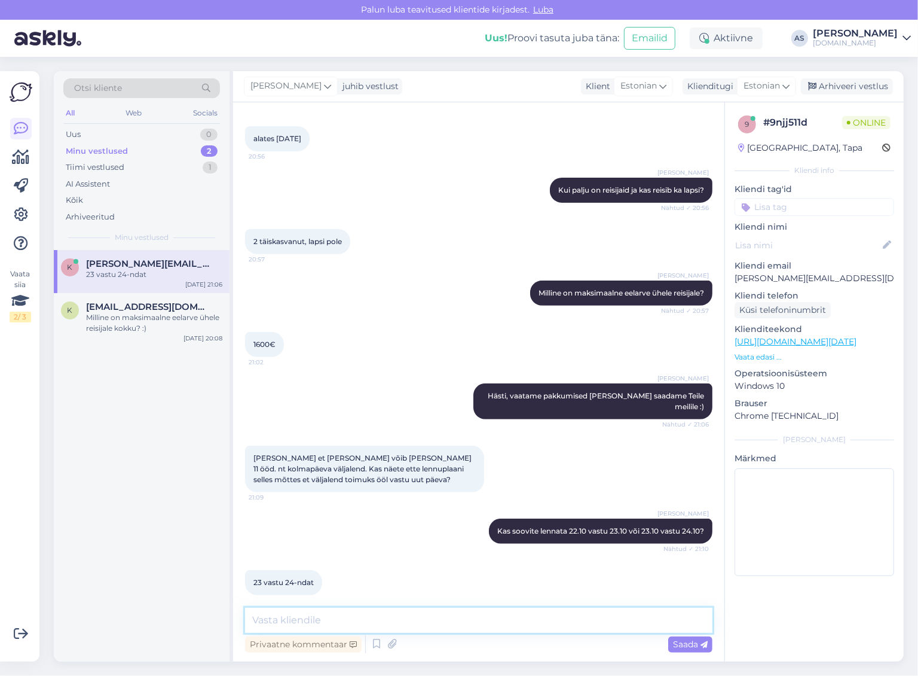
click at [332, 627] on textarea at bounding box center [479, 619] width 468 height 25
type textarea "Hästi! Vaatame üle :)"
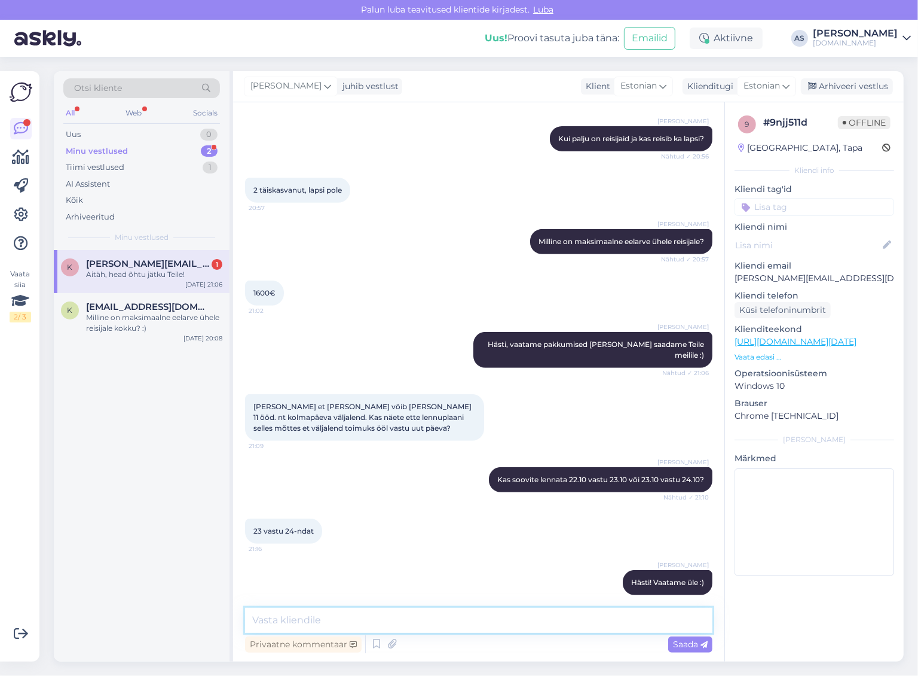
scroll to position [431, 0]
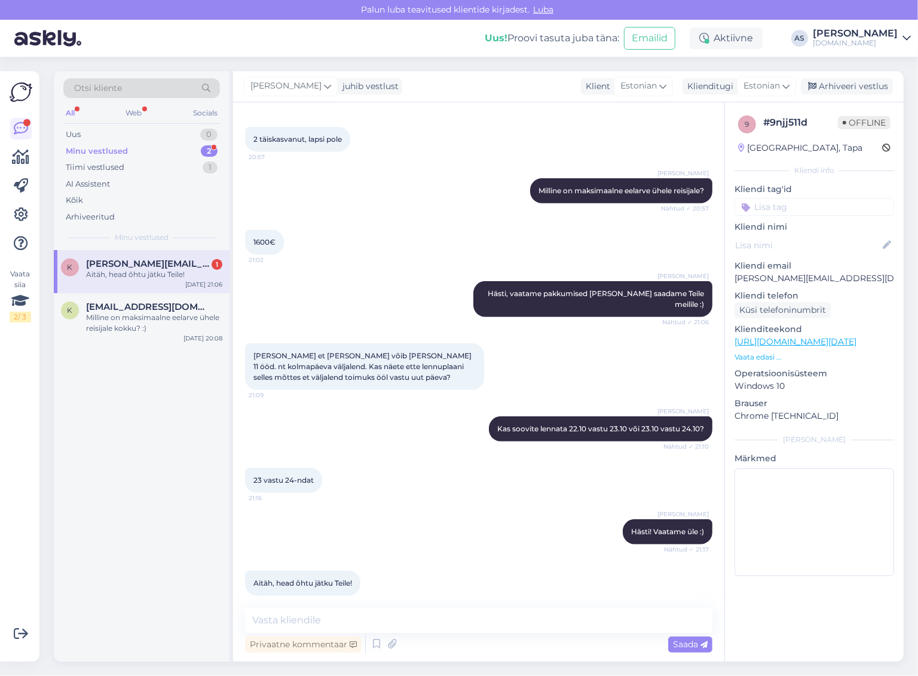
click at [219, 149] on div "Minu vestlused 2" at bounding box center [141, 151] width 157 height 17
click at [208, 151] on div "2" at bounding box center [209, 151] width 17 height 12
click at [150, 265] on span "[PERSON_NAME][EMAIL_ADDRESS][DOMAIN_NAME]" at bounding box center [148, 263] width 124 height 11
click at [135, 324] on div "Milline on maksimaalne eelarve ühele reisijale kokku? :)" at bounding box center [154, 323] width 136 height 22
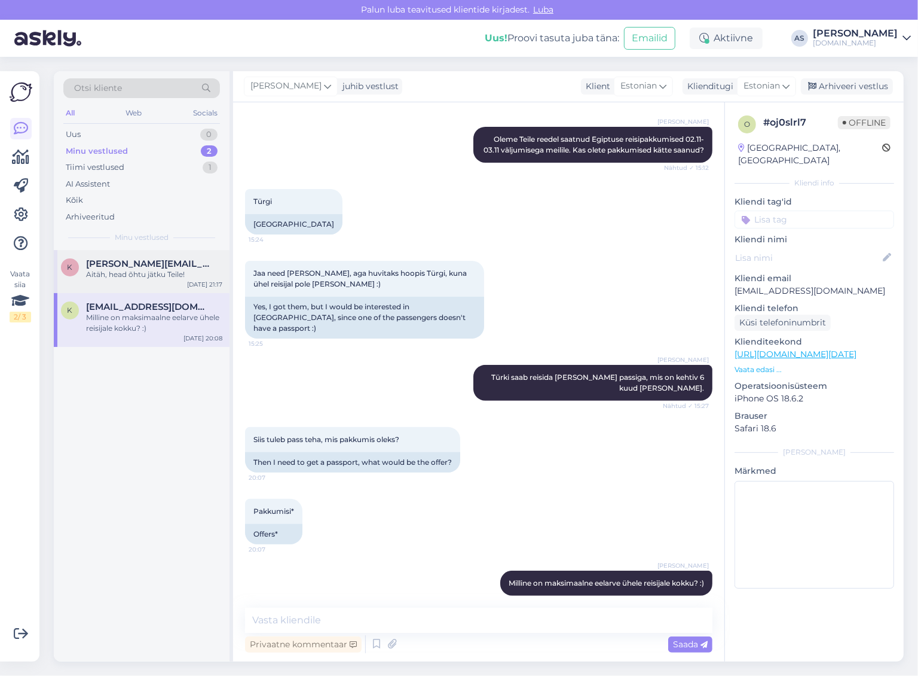
click at [142, 278] on div "Aitäh, head õhtu jätku Teile!" at bounding box center [154, 274] width 136 height 11
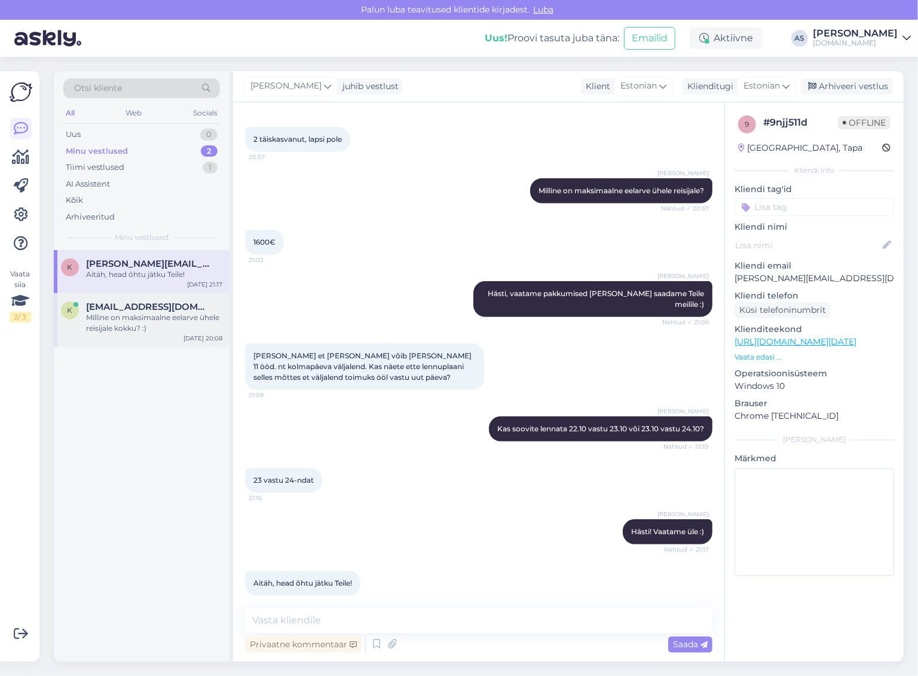
click at [151, 332] on div "Milline on maksimaalne eelarve ühele reisijale kokku? :)" at bounding box center [154, 323] width 136 height 22
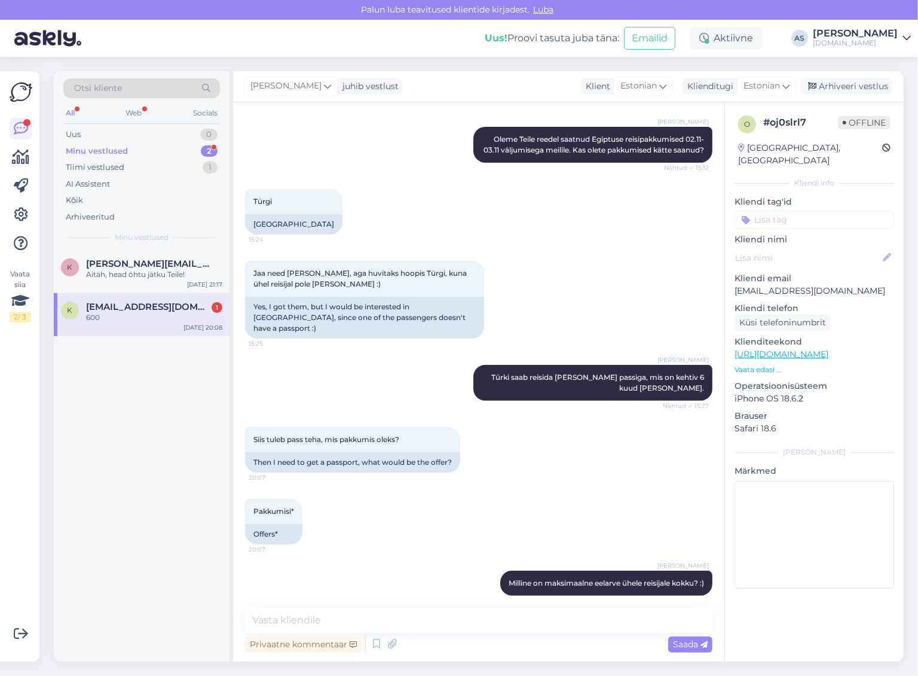
scroll to position [269, 0]
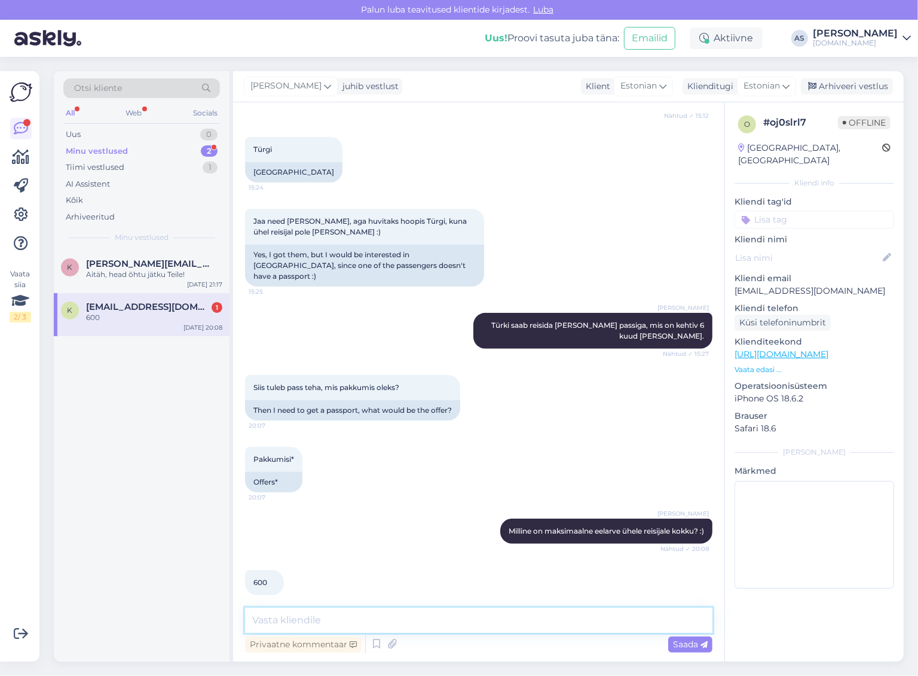
click at [365, 620] on textarea at bounding box center [479, 619] width 468 height 25
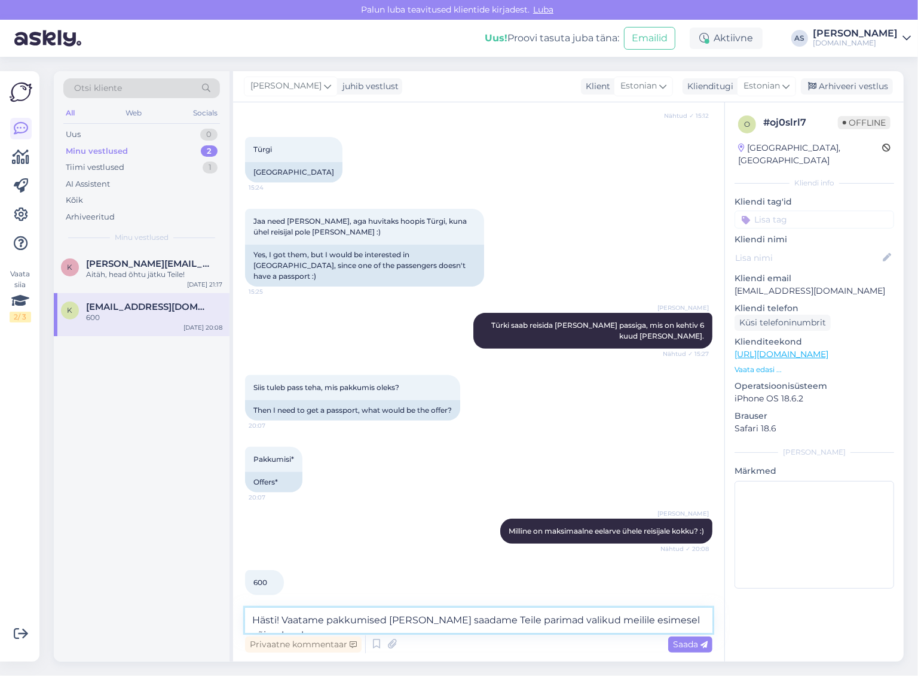
type textarea "Hästi! Vaatame pakkumised [PERSON_NAME] saadame Teile parimad valikud meilile e…"
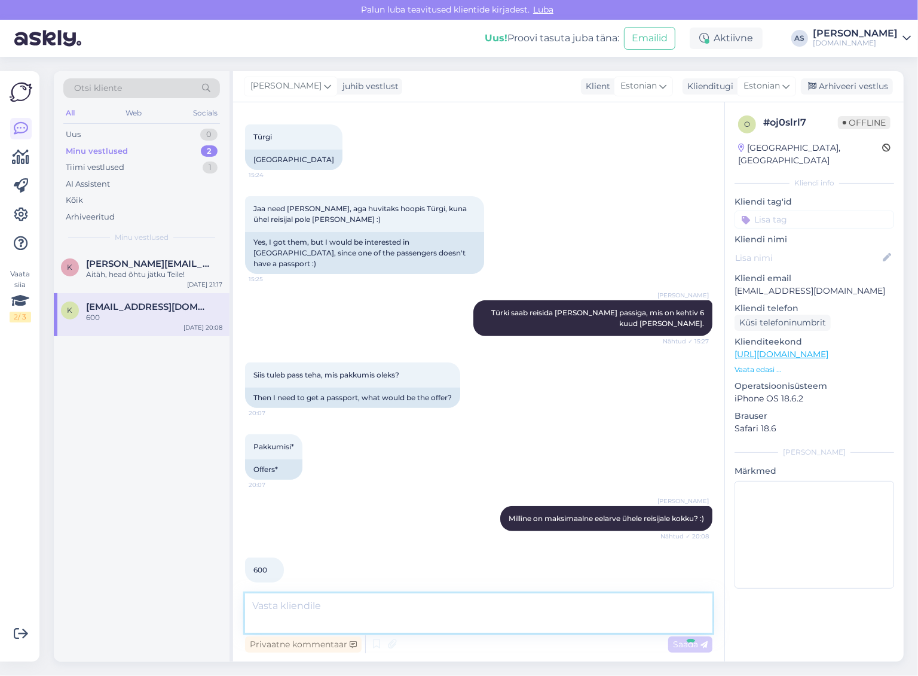
scroll to position [331, 0]
